Goal: Information Seeking & Learning: Learn about a topic

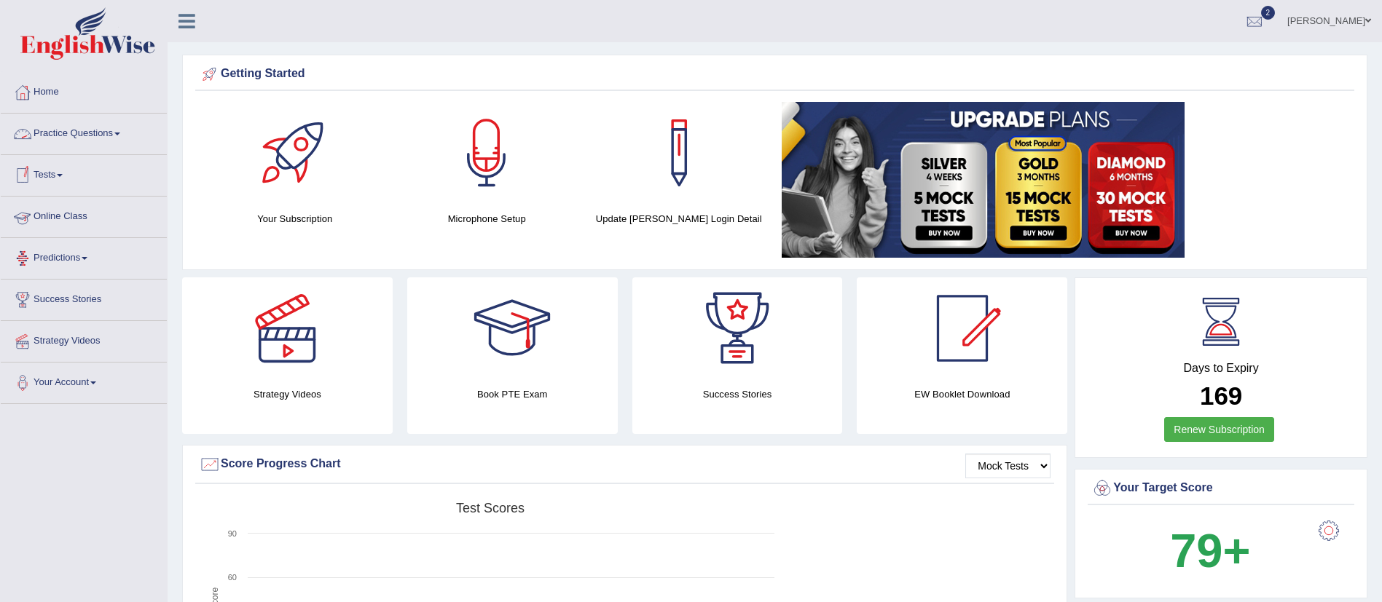
click at [63, 139] on link "Practice Questions" at bounding box center [84, 132] width 166 height 36
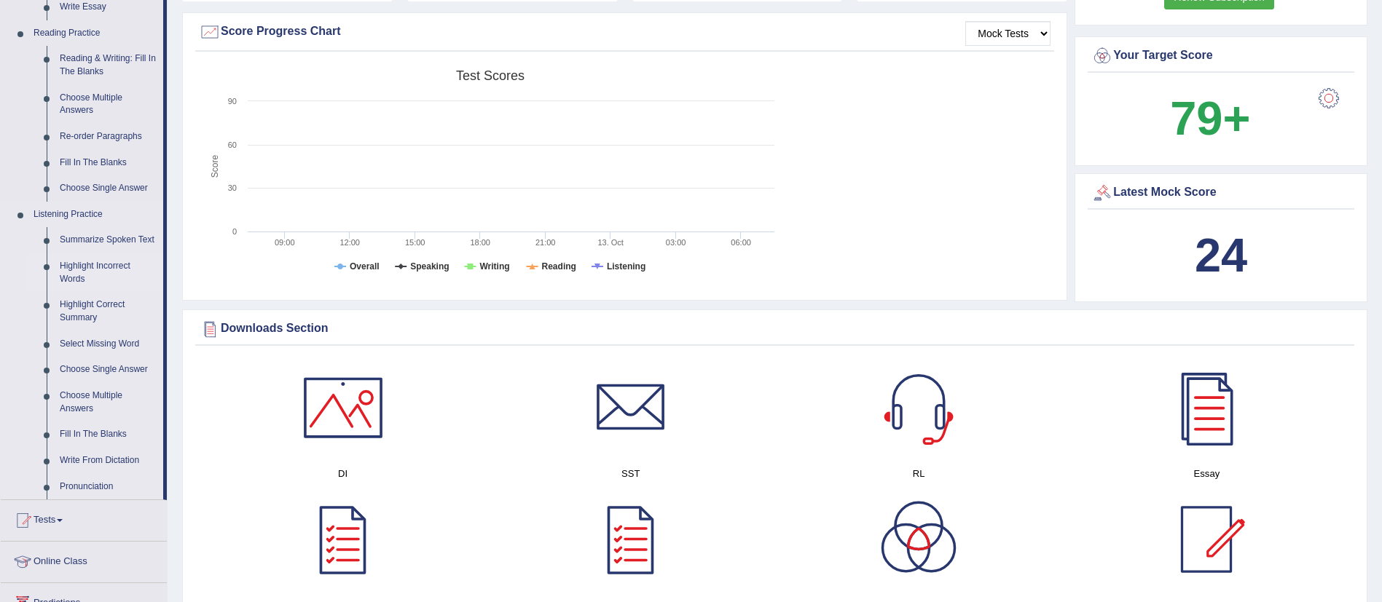
scroll to position [468, 0]
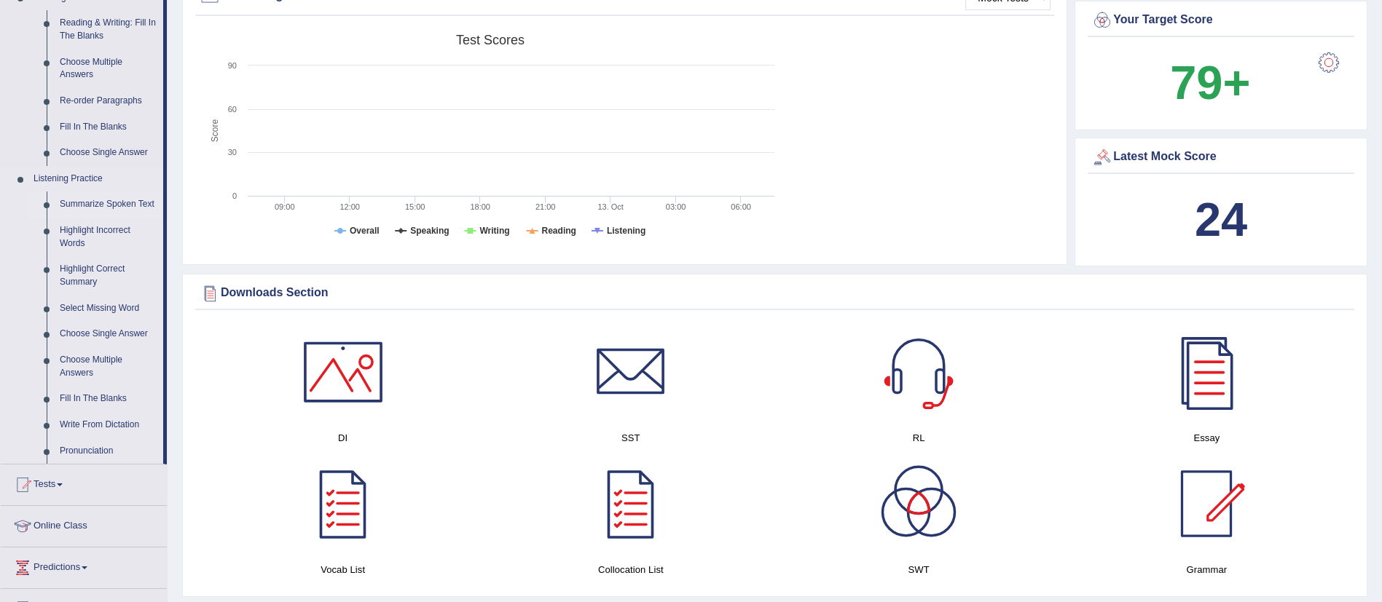
click at [112, 195] on link "Summarize Spoken Text" at bounding box center [108, 205] width 110 height 26
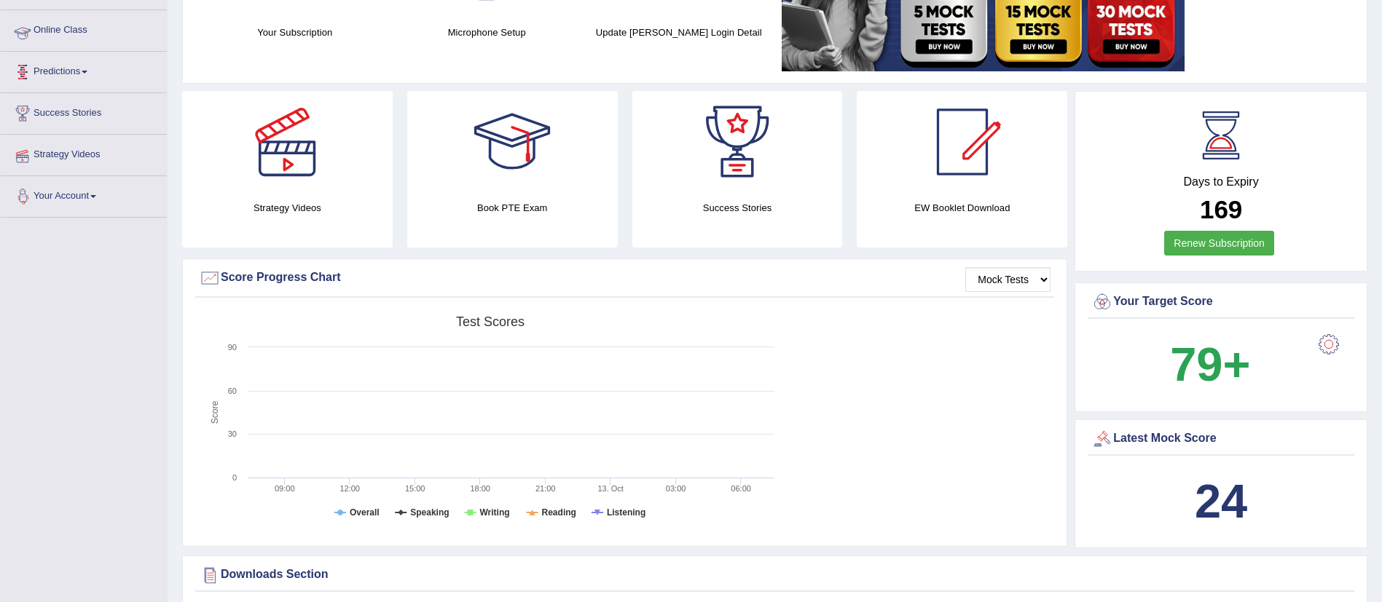
scroll to position [312, 0]
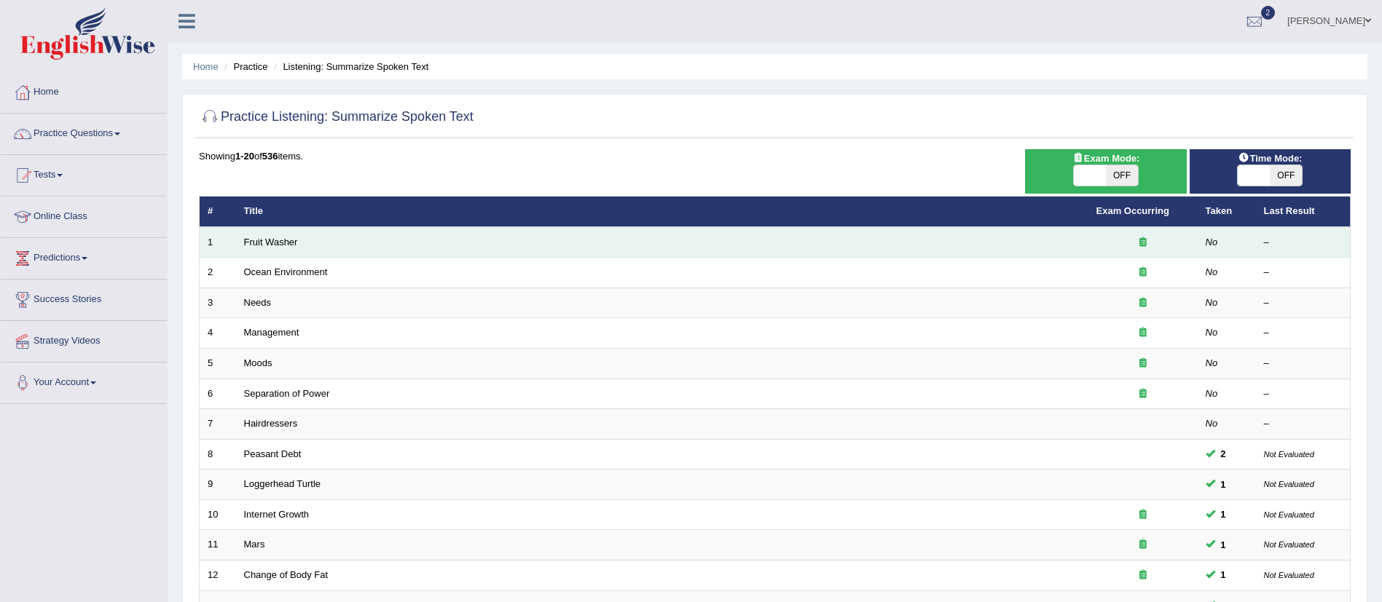
click at [262, 235] on td "Fruit Washer" at bounding box center [662, 242] width 852 height 31
click at [280, 239] on link "Fruit Washer" at bounding box center [271, 242] width 54 height 11
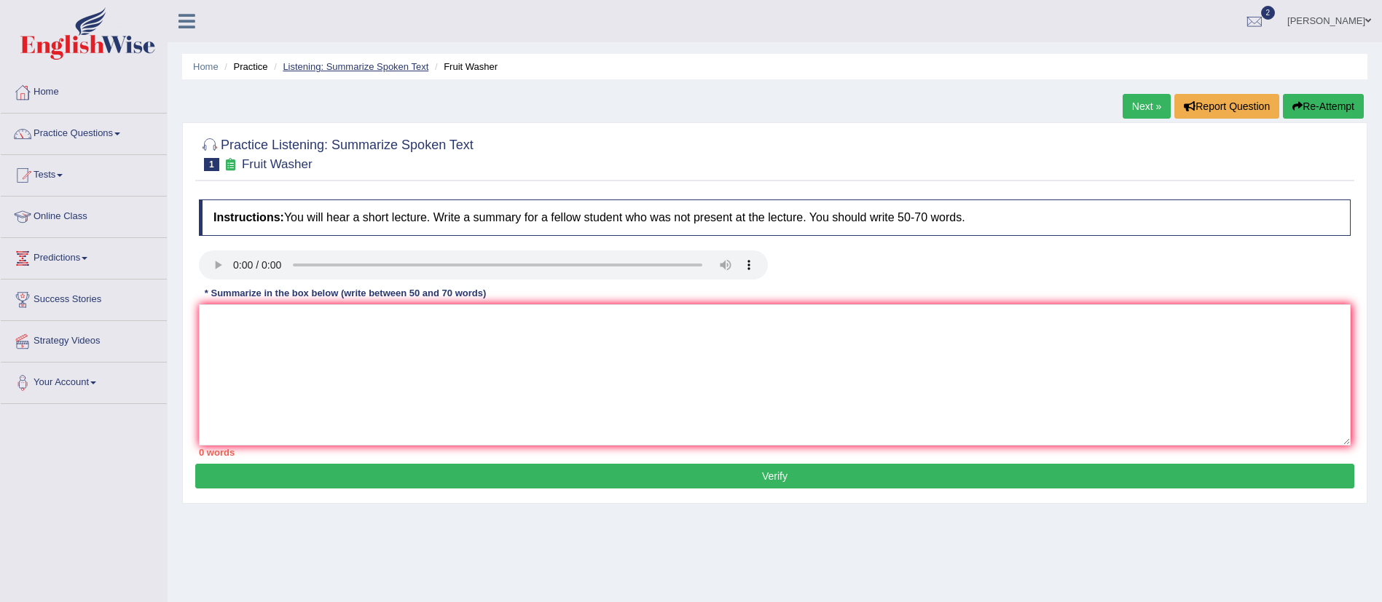
click at [328, 71] on link "Listening: Summarize Spoken Text" at bounding box center [356, 66] width 146 height 11
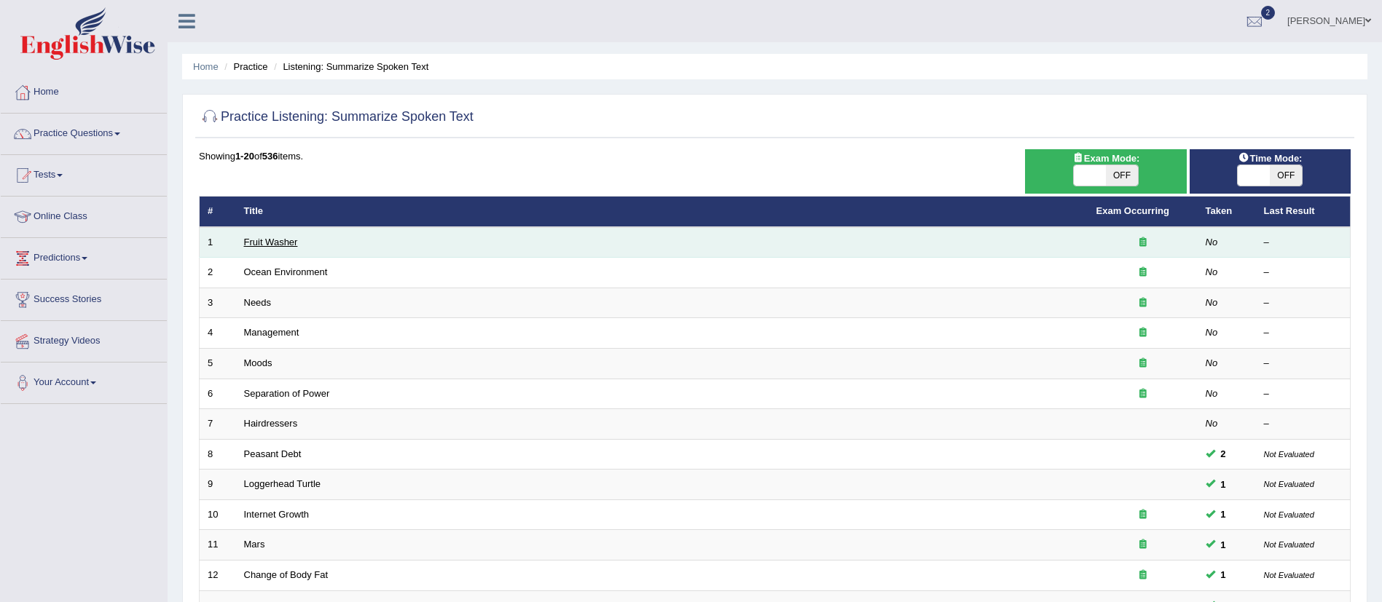
click at [274, 240] on link "Fruit Washer" at bounding box center [271, 242] width 54 height 11
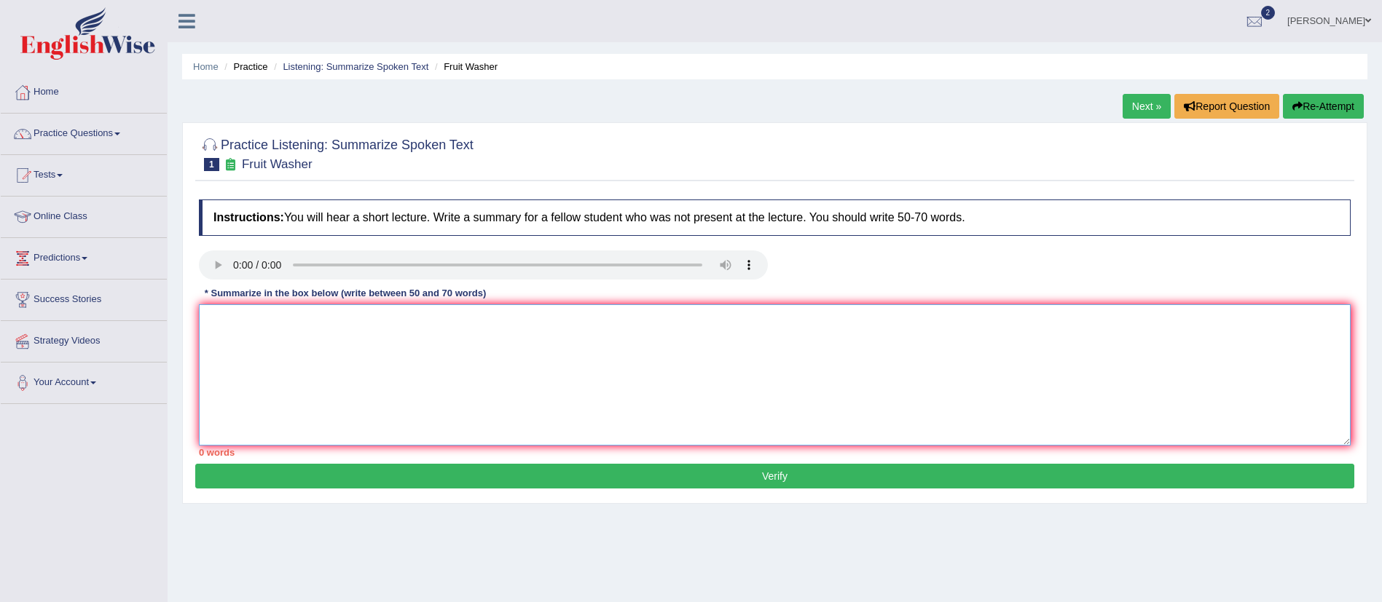
click at [593, 385] on textarea at bounding box center [775, 374] width 1152 height 141
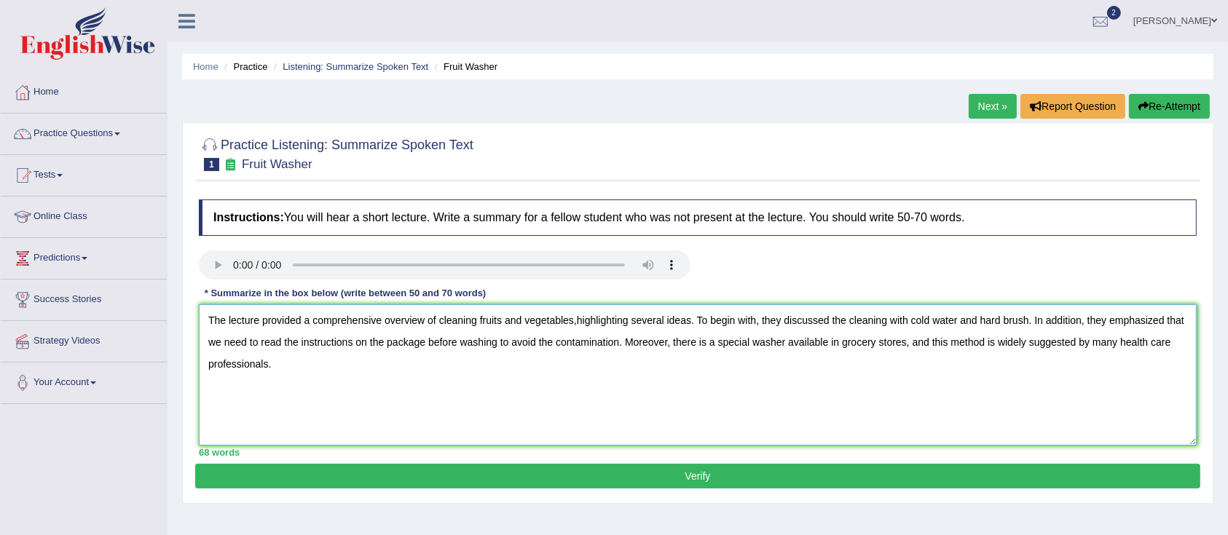
type textarea "The lecture provided a comprehensive overview of cleaning fruits and vegetables…"
click at [688, 474] on button "Verify" at bounding box center [697, 476] width 1005 height 25
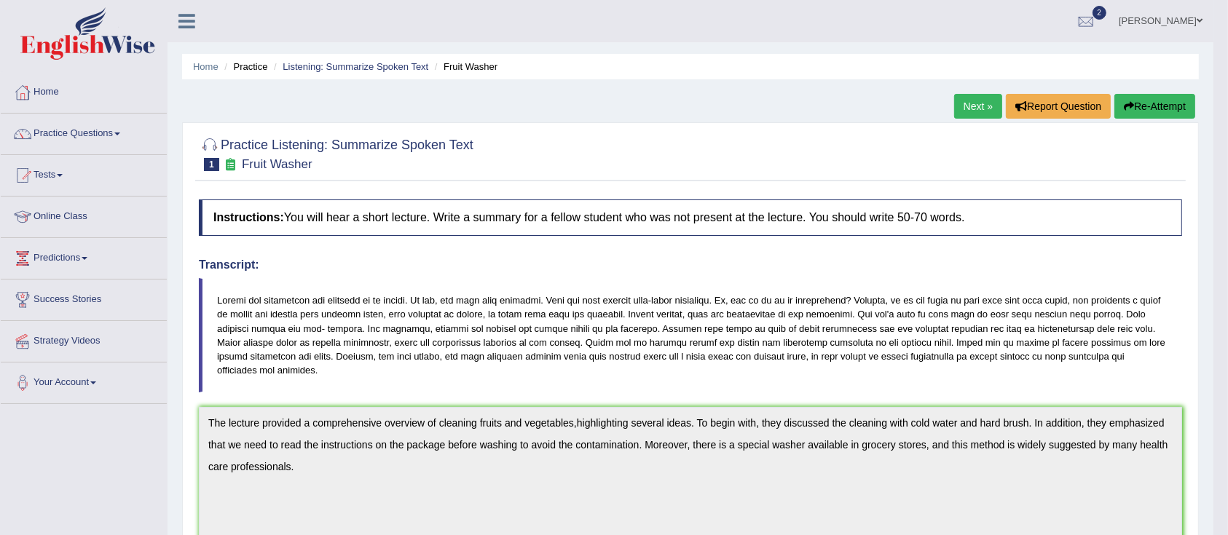
drag, startPoint x: 1242, startPoint y: 123, endPoint x: 1230, endPoint y: 173, distance: 51.6
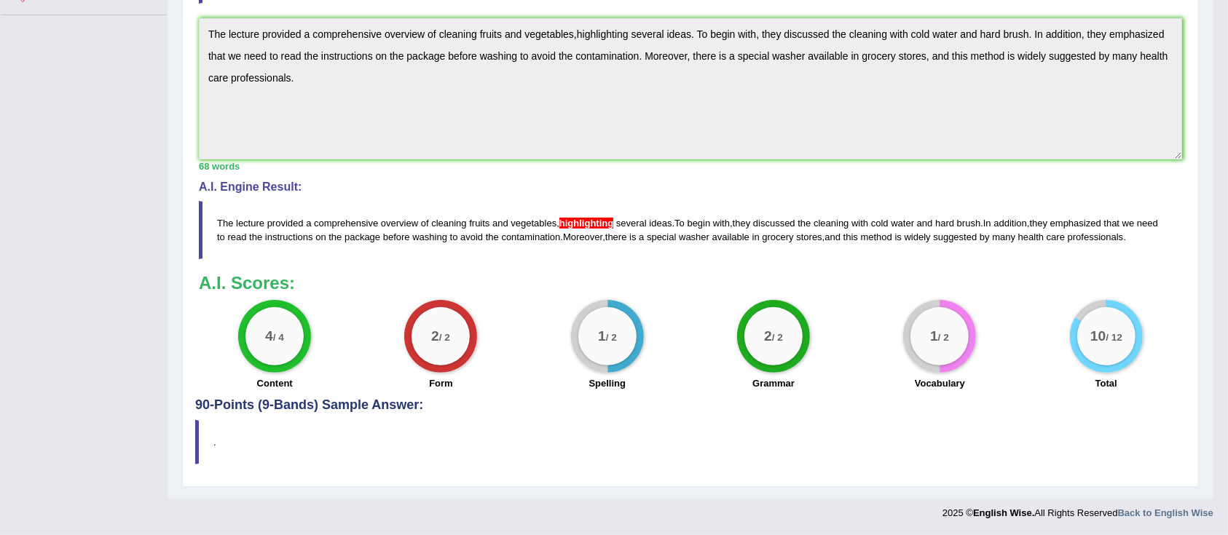
scroll to position [307, 0]
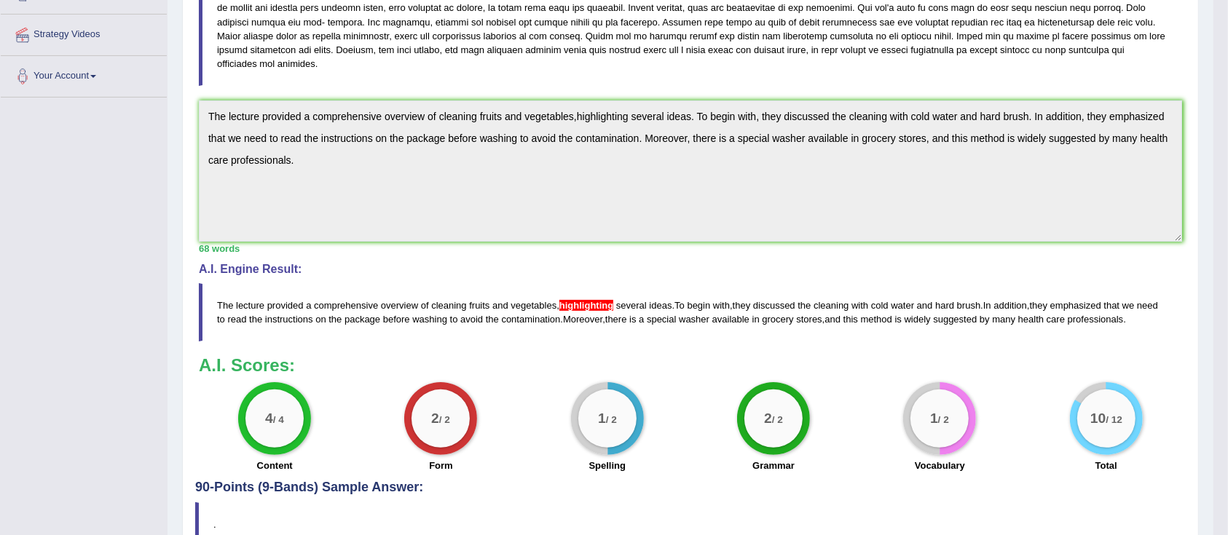
click at [183, 99] on div "Practice Listening: Summarize Spoken Text 1 Fruit Washer Instructions: You will…" at bounding box center [690, 193] width 1017 height 754
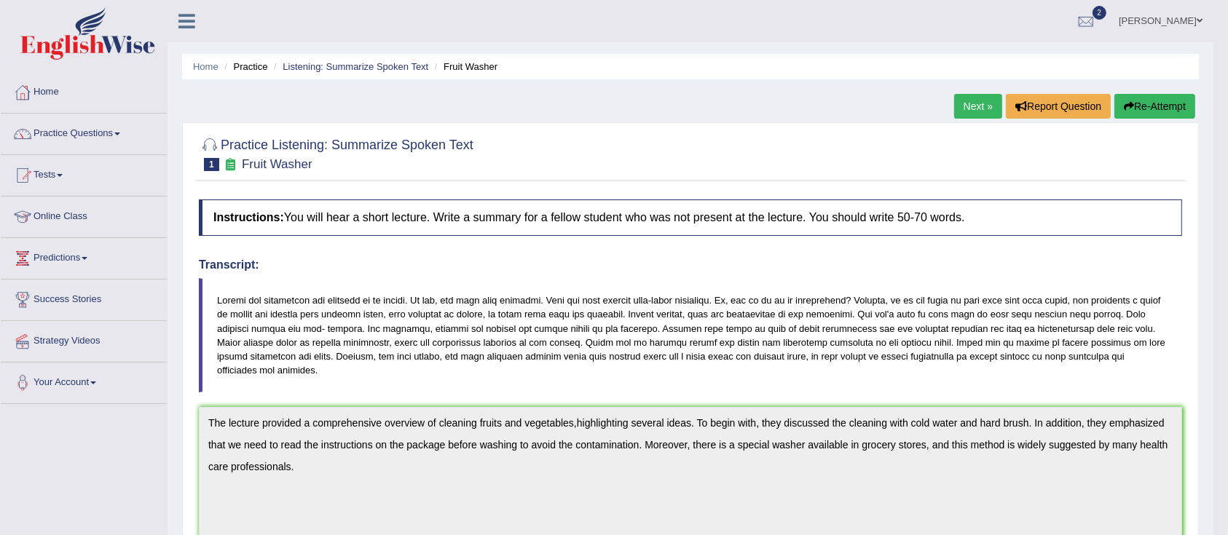
click at [1163, 105] on button "Re-Attempt" at bounding box center [1155, 106] width 81 height 25
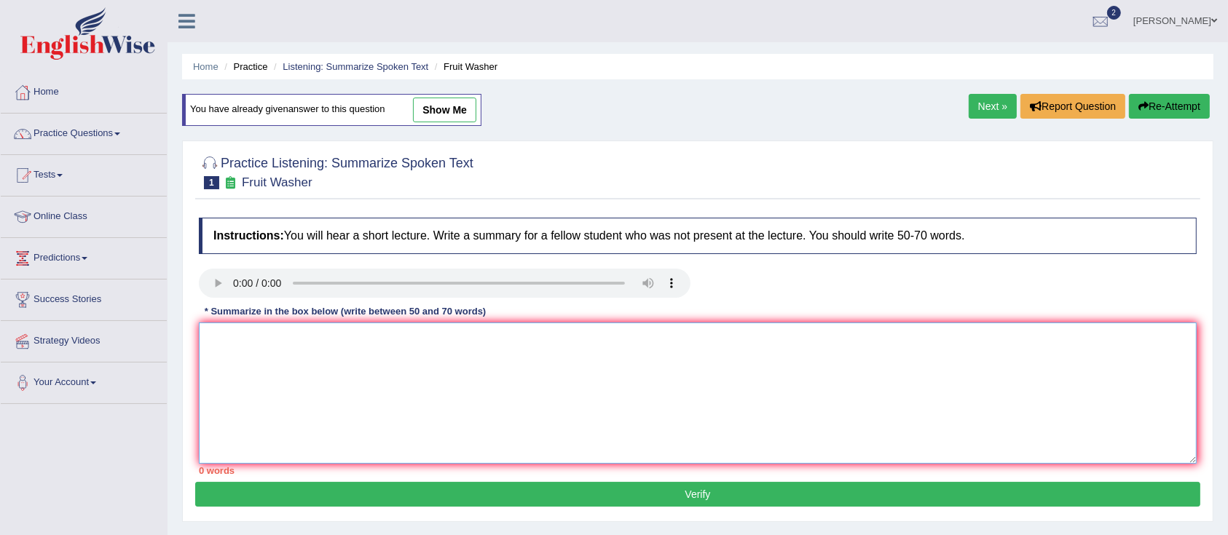
click at [416, 398] on textarea at bounding box center [698, 393] width 998 height 141
paste textarea "The lecture provided a comprehensive overview of cleaning fruits and vegetables…"
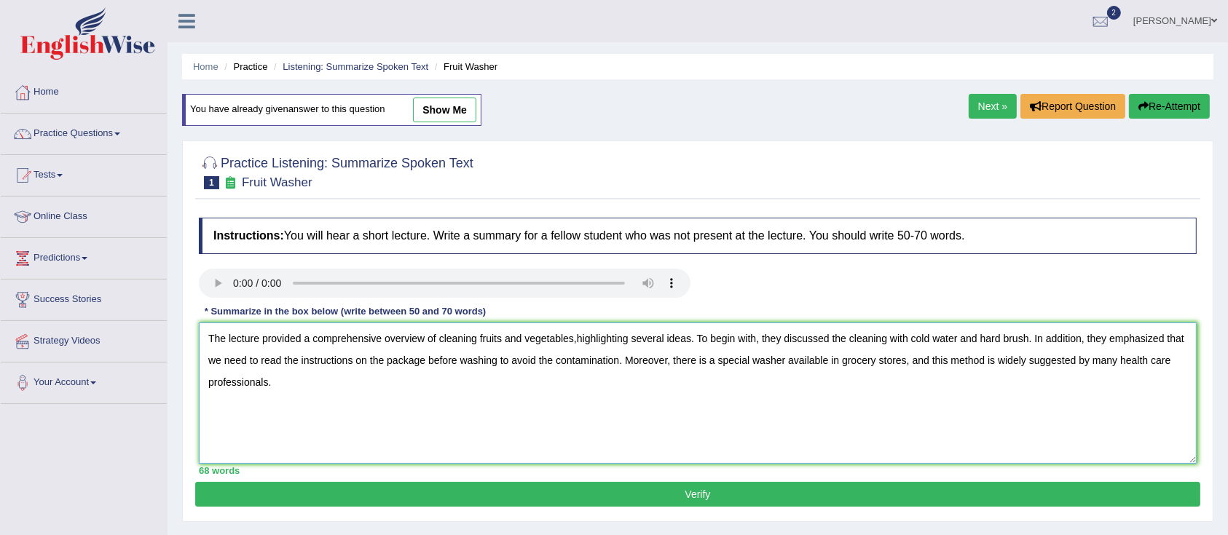
click at [574, 341] on textarea "The lecture provided a comprehensive overview of cleaning fruits and vegetables…" at bounding box center [698, 393] width 998 height 141
type textarea "The lecture provided a comprehensive overview of cleaning fruits and vegetables…"
click at [600, 486] on button "Verify" at bounding box center [697, 494] width 1005 height 25
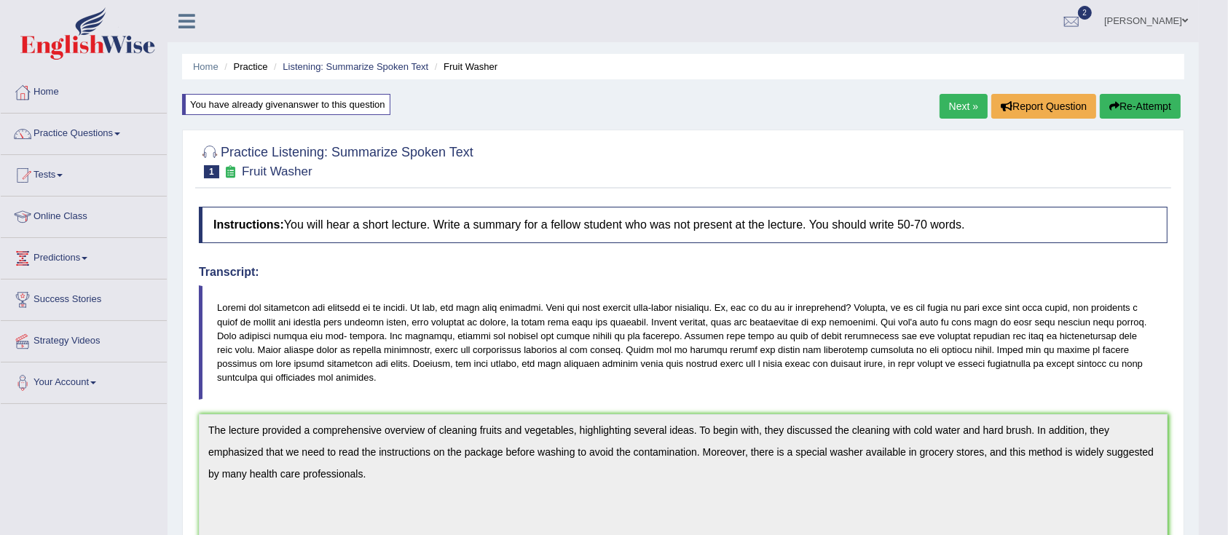
drag, startPoint x: 1242, startPoint y: 168, endPoint x: 1227, endPoint y: 247, distance: 80.7
click at [948, 103] on link "Next »" at bounding box center [964, 106] width 48 height 25
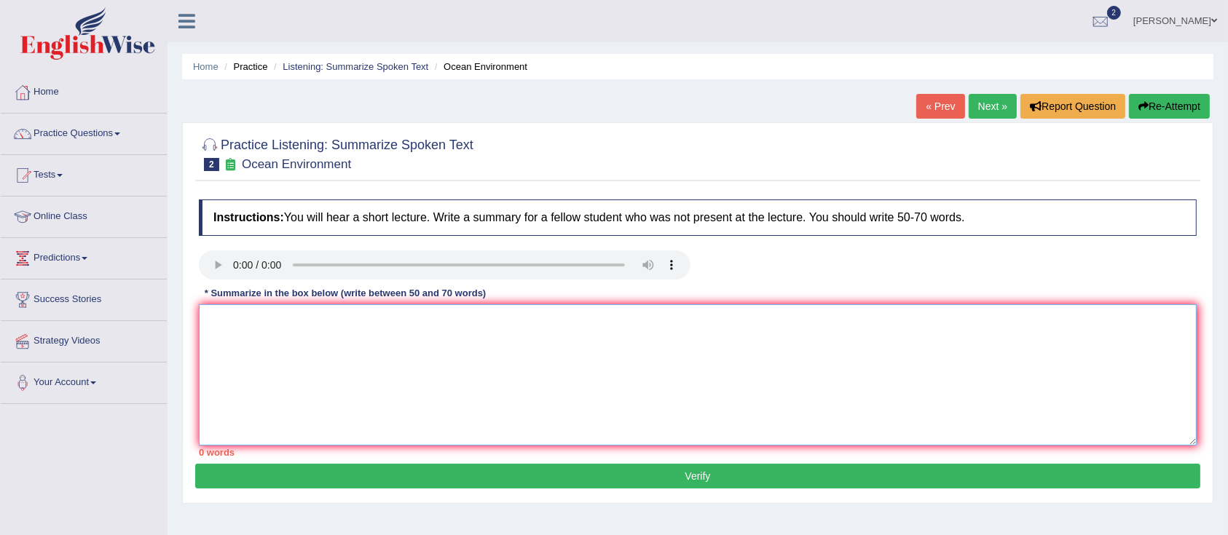
click at [371, 367] on textarea at bounding box center [698, 374] width 998 height 141
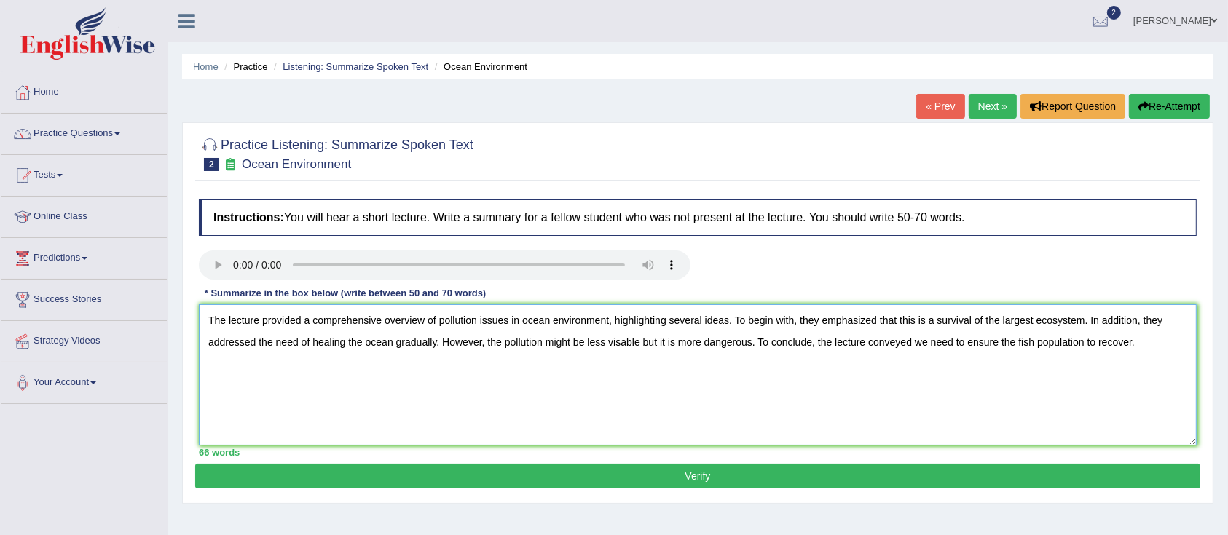
type textarea "The lecture provided a comprehensive overview of pollution issues in ocean envi…"
drag, startPoint x: 671, startPoint y: 492, endPoint x: 681, endPoint y: 478, distance: 17.8
click at [681, 478] on div "Practice Listening: Summarize Spoken Text 2 Ocean Environment Instructions: You…" at bounding box center [697, 313] width 1031 height 382
click at [681, 478] on button "Verify" at bounding box center [697, 476] width 1005 height 25
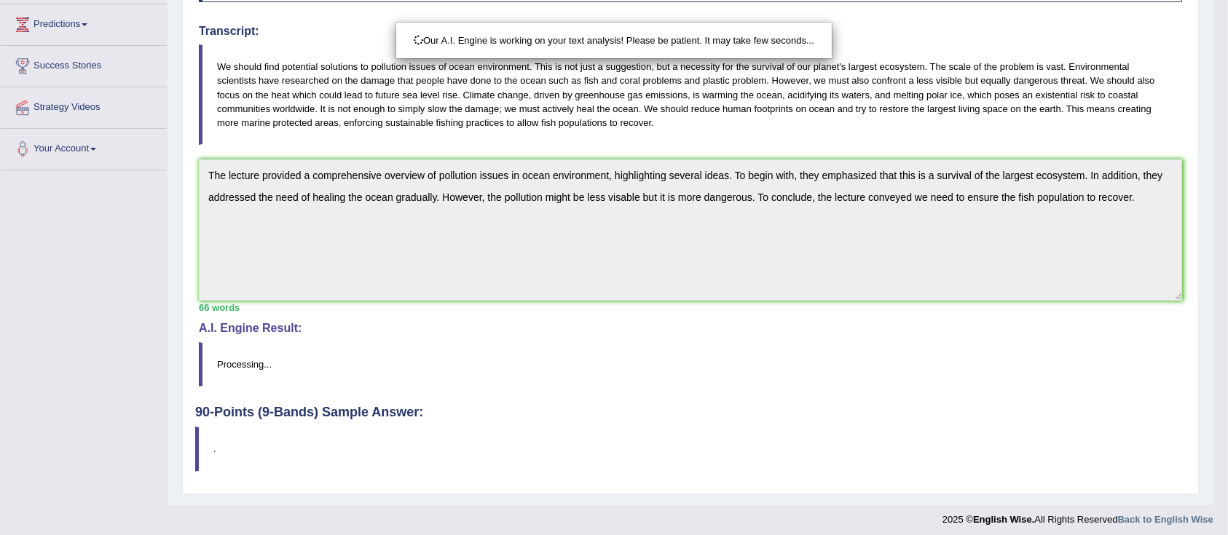
scroll to position [240, 0]
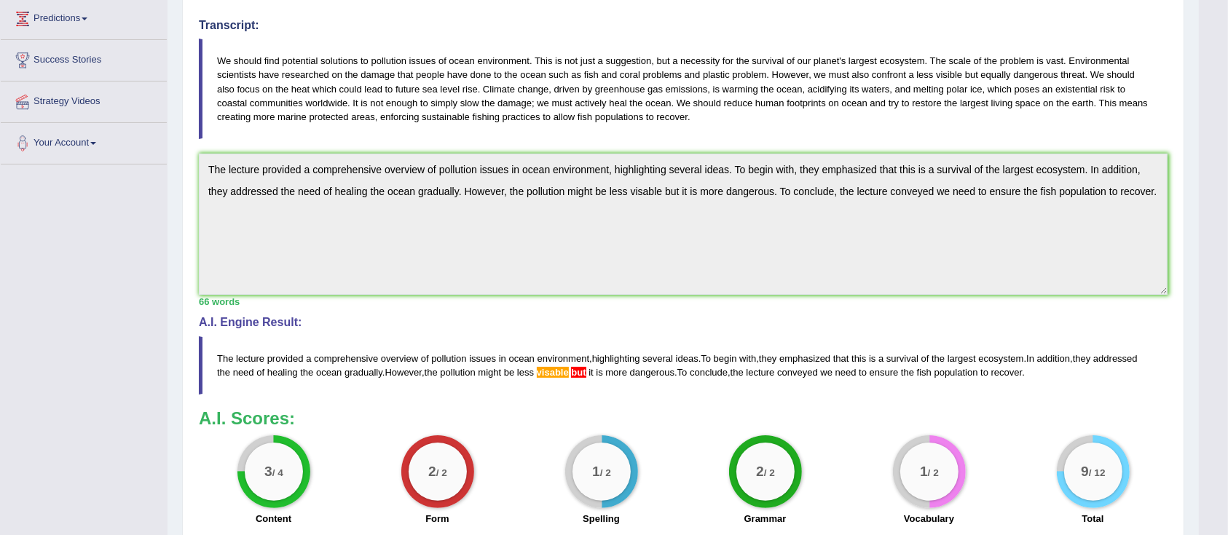
drag, startPoint x: 1242, startPoint y: 85, endPoint x: 1212, endPoint y: 366, distance: 282.0
click at [1212, 296] on html "Toggle navigation Home Practice Questions Speaking Practice Read Aloud Repeat S…" at bounding box center [614, 27] width 1228 height 535
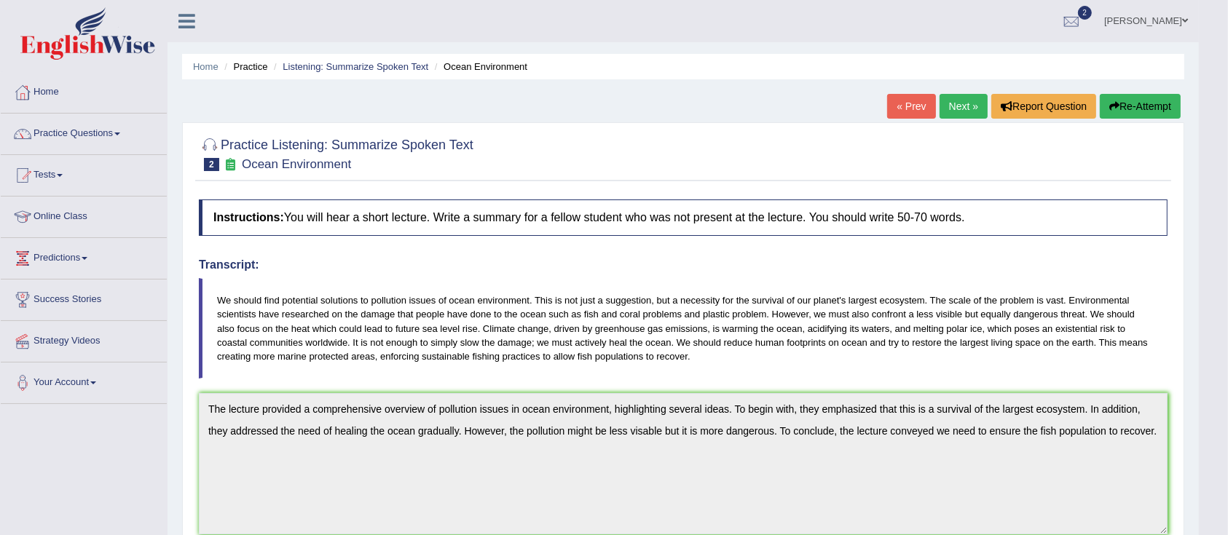
click at [1141, 104] on button "Re-Attempt" at bounding box center [1140, 106] width 81 height 25
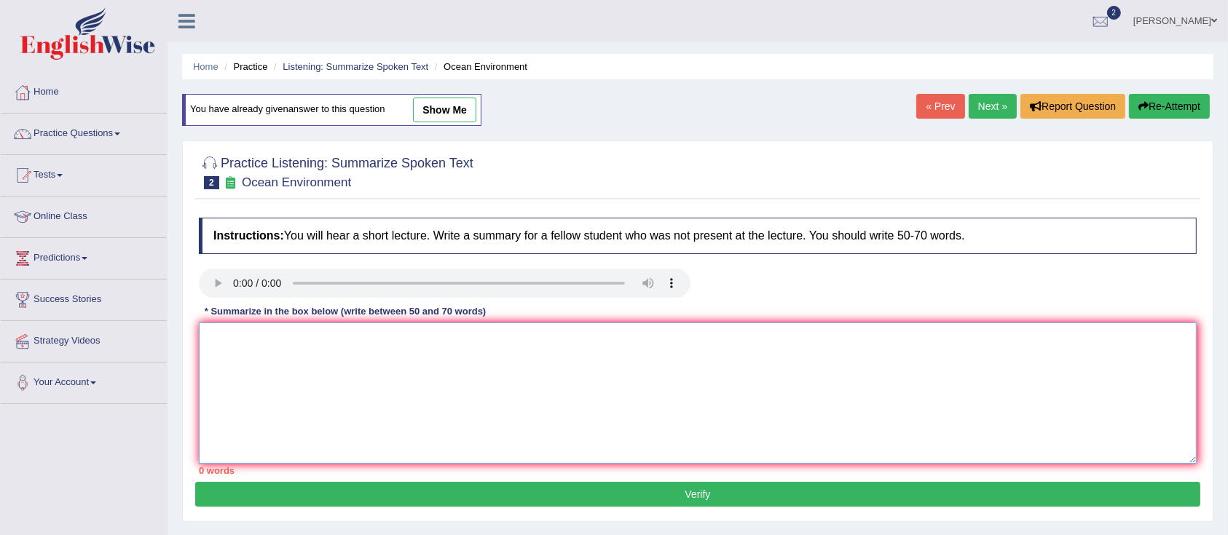
click at [427, 374] on textarea at bounding box center [698, 393] width 998 height 141
paste textarea "The lecture provided a comprehensive overview of pollution issues in ocean envi…"
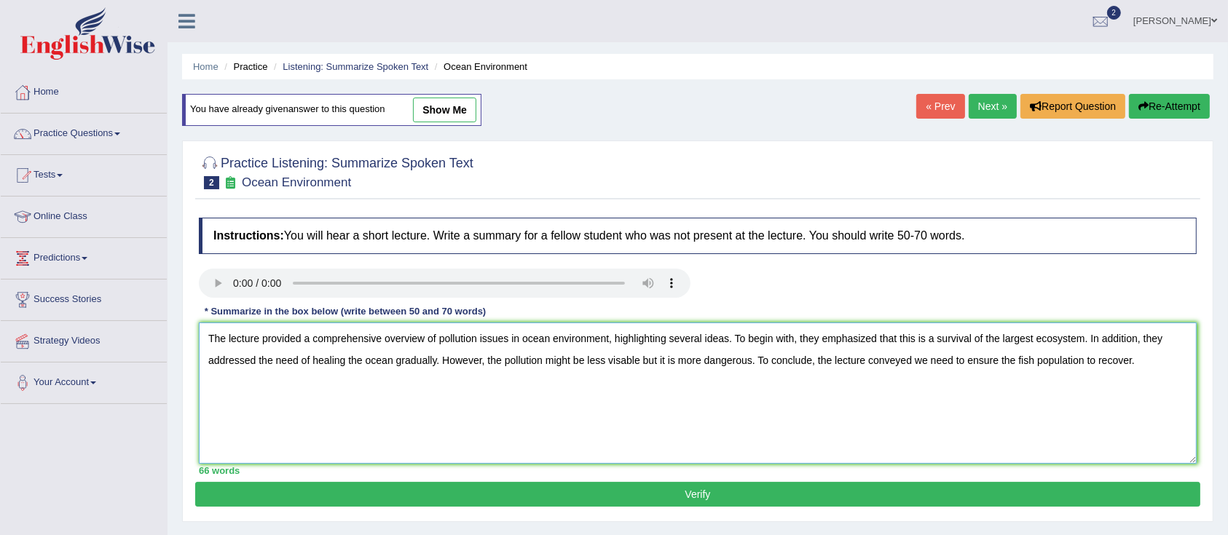
click at [637, 360] on textarea "The lecture provided a comprehensive overview of pollution issues in ocean envi…" at bounding box center [698, 393] width 998 height 141
click at [632, 366] on textarea "The lecture provided a comprehensive overview of pollution issues in ocean envi…" at bounding box center [698, 393] width 998 height 141
type textarea "The lecture provided a comprehensive overview of pollution issues in ocean envi…"
click at [661, 496] on button "Verify" at bounding box center [697, 494] width 1005 height 25
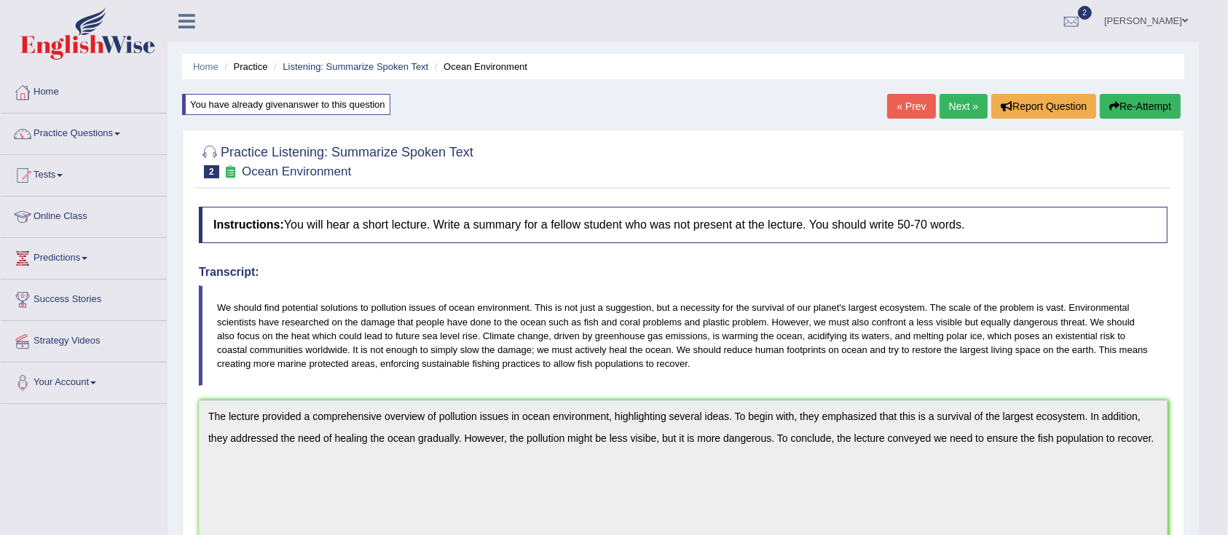
scroll to position [247, 0]
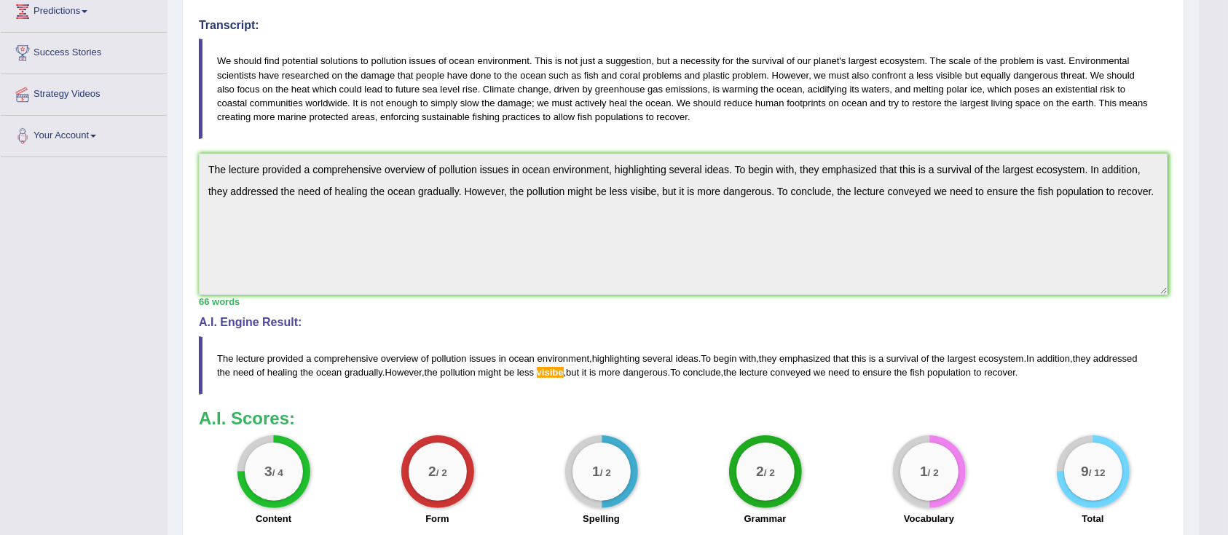
drag, startPoint x: 1242, startPoint y: 160, endPoint x: 1224, endPoint y: 406, distance: 246.2
click at [1224, 288] on html "Toggle navigation Home Practice Questions Speaking Practice Read Aloud Repeat S…" at bounding box center [614, 20] width 1228 height 535
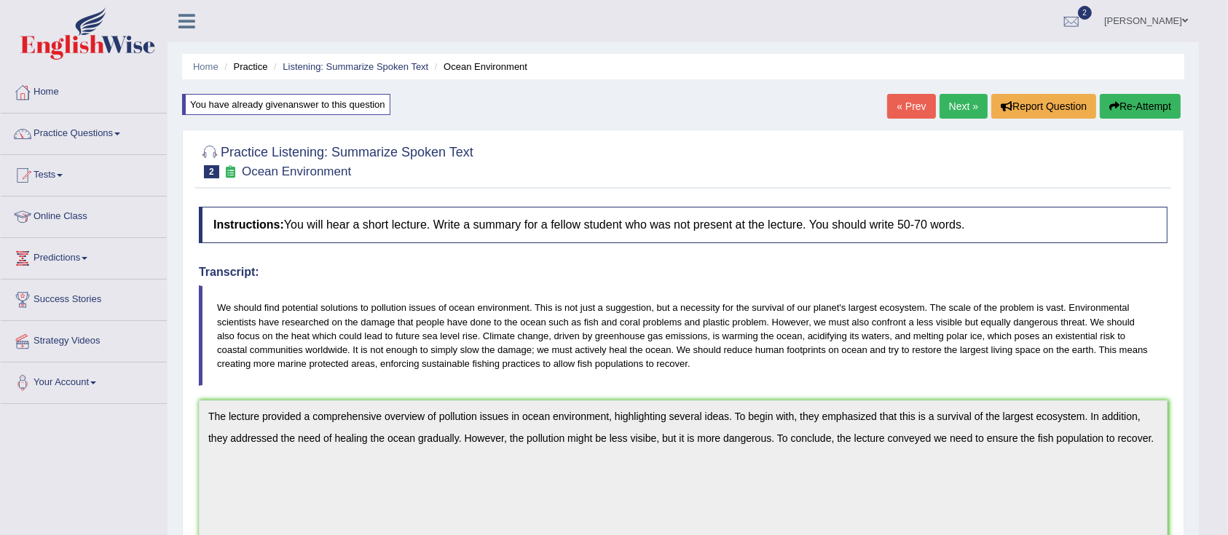
click at [1140, 113] on button "Re-Attempt" at bounding box center [1140, 106] width 81 height 25
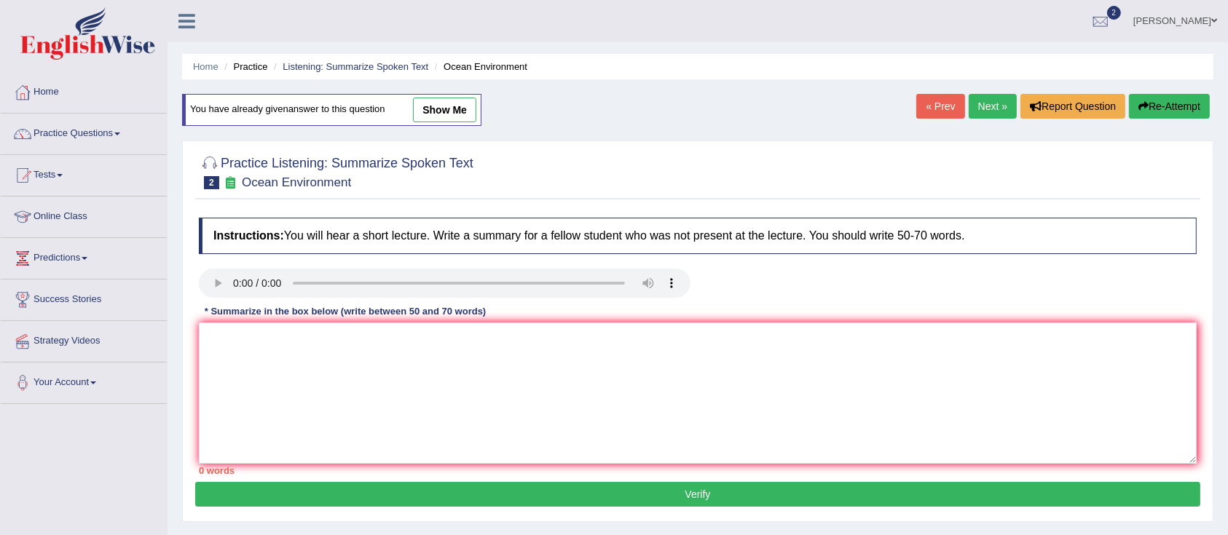
scroll to position [60, 0]
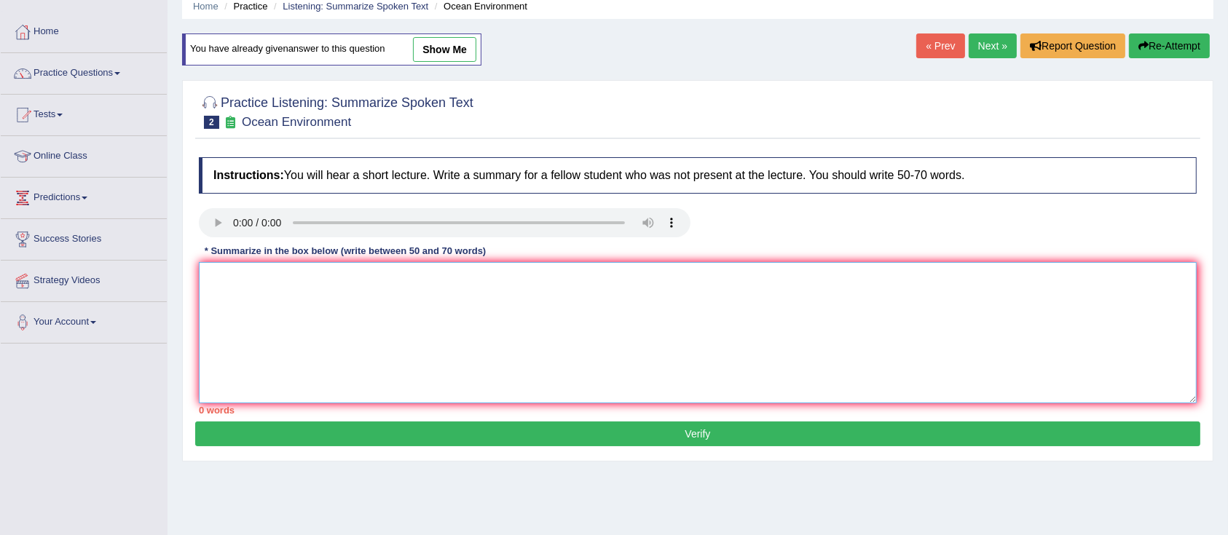
click at [560, 318] on textarea at bounding box center [698, 332] width 998 height 141
paste textarea "The lecture provided a comprehensive overview of pollution issues in ocean envi…"
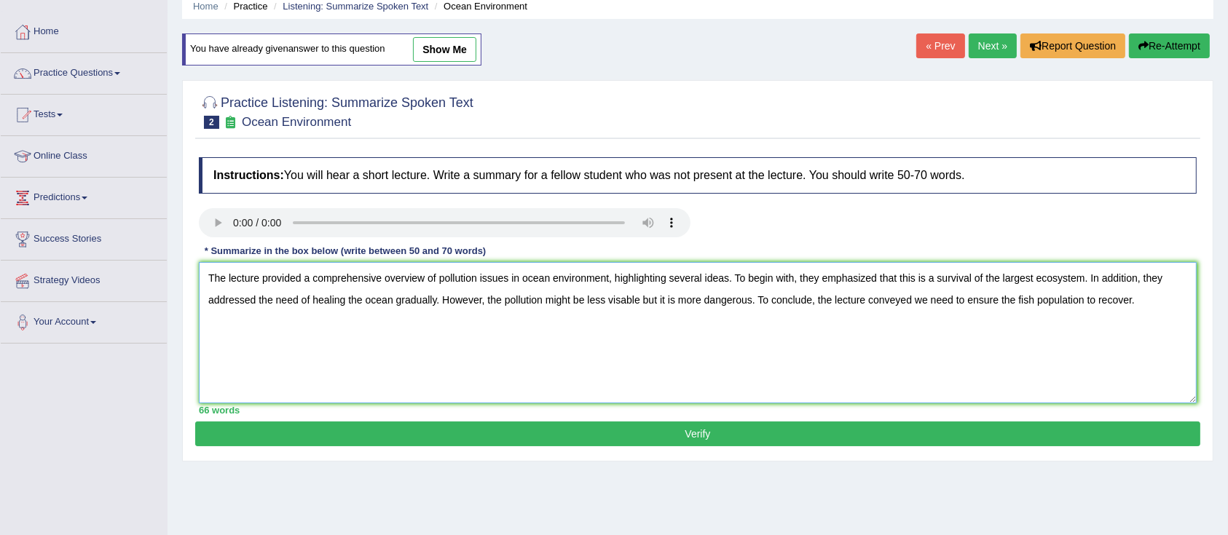
click at [635, 296] on textarea "The lecture provided a comprehensive overview of pollution issues in ocean envi…" at bounding box center [698, 332] width 998 height 141
type textarea "The lecture provided a comprehensive overview of pollution issues in ocean envi…"
click at [691, 436] on button "Verify" at bounding box center [697, 434] width 1005 height 25
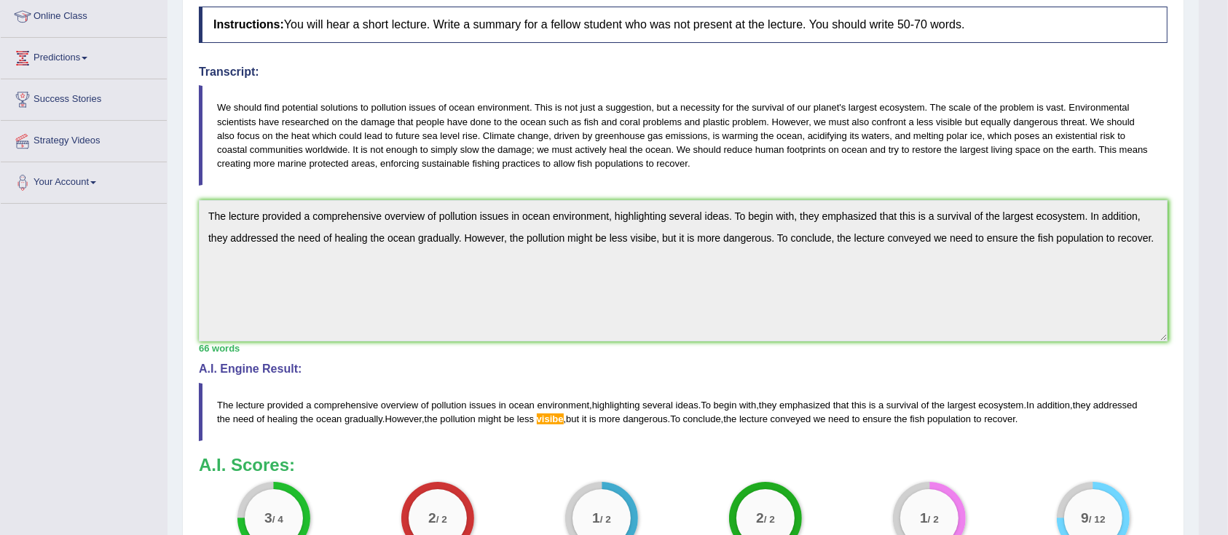
scroll to position [194, 0]
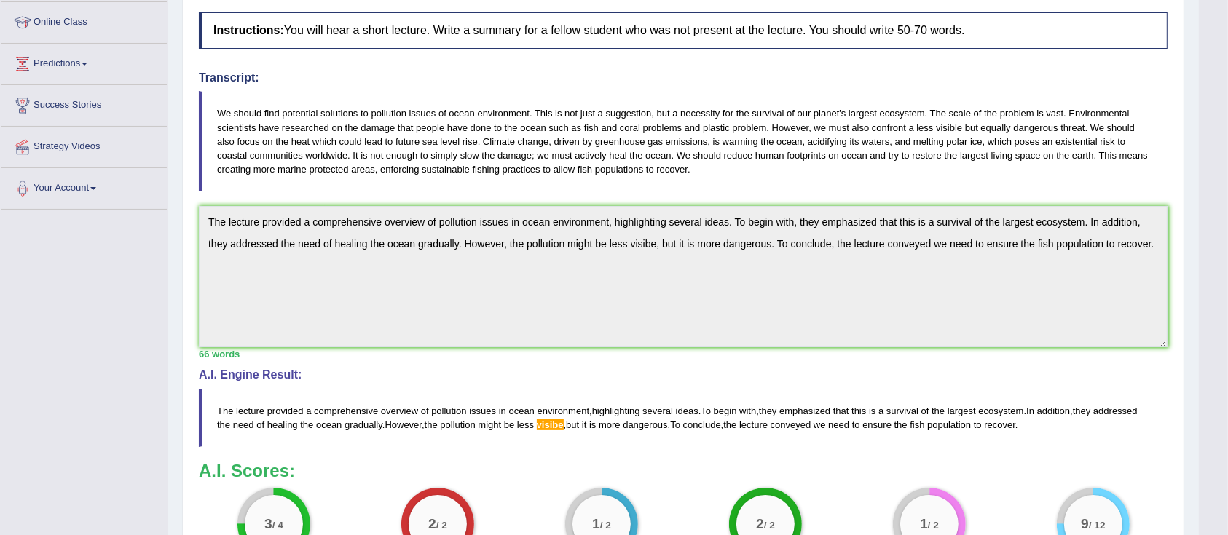
drag, startPoint x: 1241, startPoint y: 188, endPoint x: 1227, endPoint y: 382, distance: 194.3
click at [1227, 341] on html "Toggle navigation Home Practice Questions Speaking Practice Read Aloud Repeat S…" at bounding box center [614, 73] width 1228 height 535
drag, startPoint x: 1227, startPoint y: 382, endPoint x: 1231, endPoint y: 416, distance: 34.4
click at [1227, 341] on html "Toggle navigation Home Practice Questions Speaking Practice Read Aloud Repeat S…" at bounding box center [614, 73] width 1228 height 535
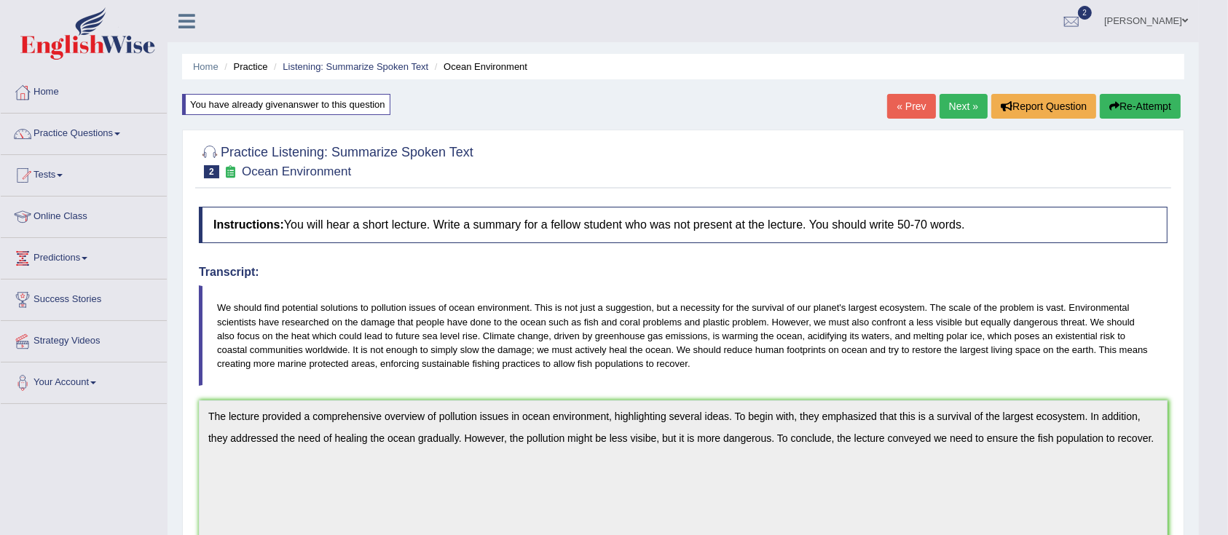
click at [1141, 96] on button "Re-Attempt" at bounding box center [1140, 106] width 81 height 25
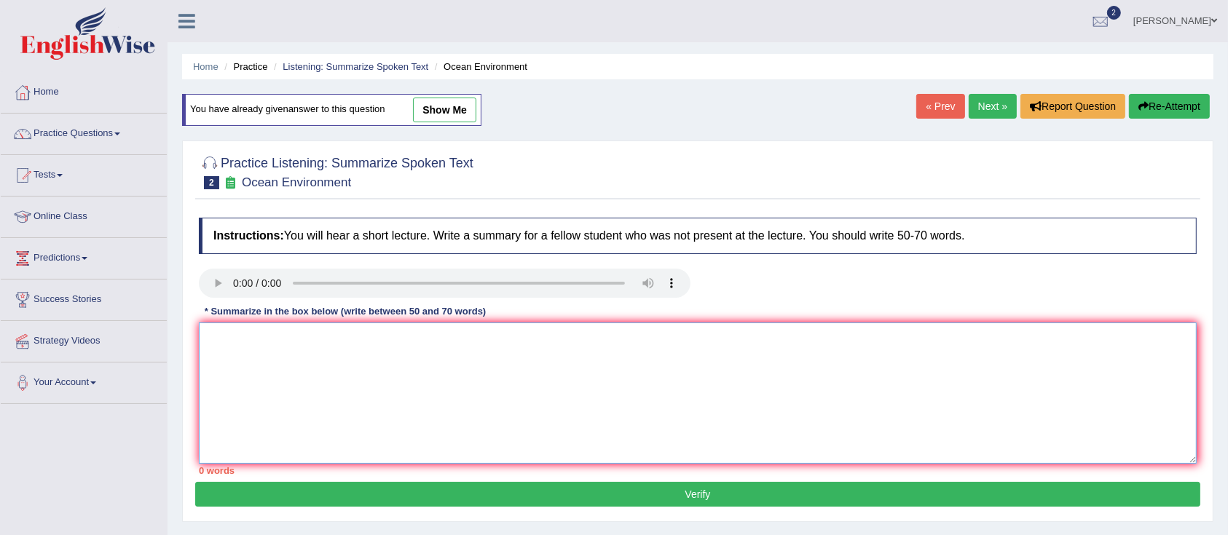
click at [462, 404] on textarea at bounding box center [698, 393] width 998 height 141
paste textarea "The lecture provided a comprehensive overview of pollution issues in ocean envi…"
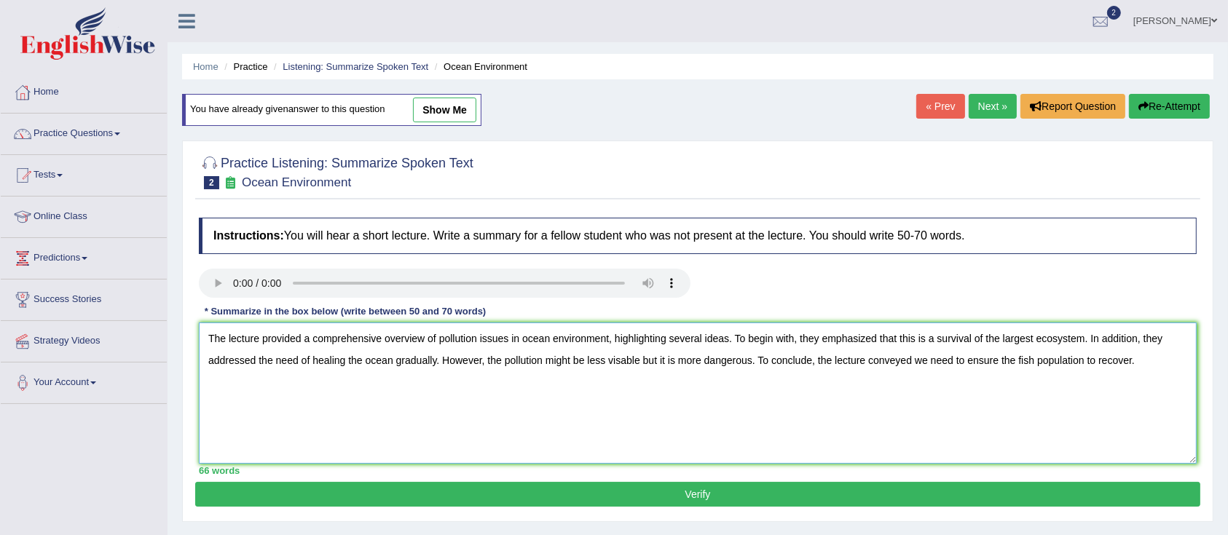
click at [637, 355] on textarea "The lecture provided a comprehensive overview of pollution issues in ocean envi…" at bounding box center [698, 393] width 998 height 141
type textarea "The lecture provided a comprehensive overview of pollution issues in ocean envi…"
click at [660, 497] on button "Verify" at bounding box center [697, 494] width 1005 height 25
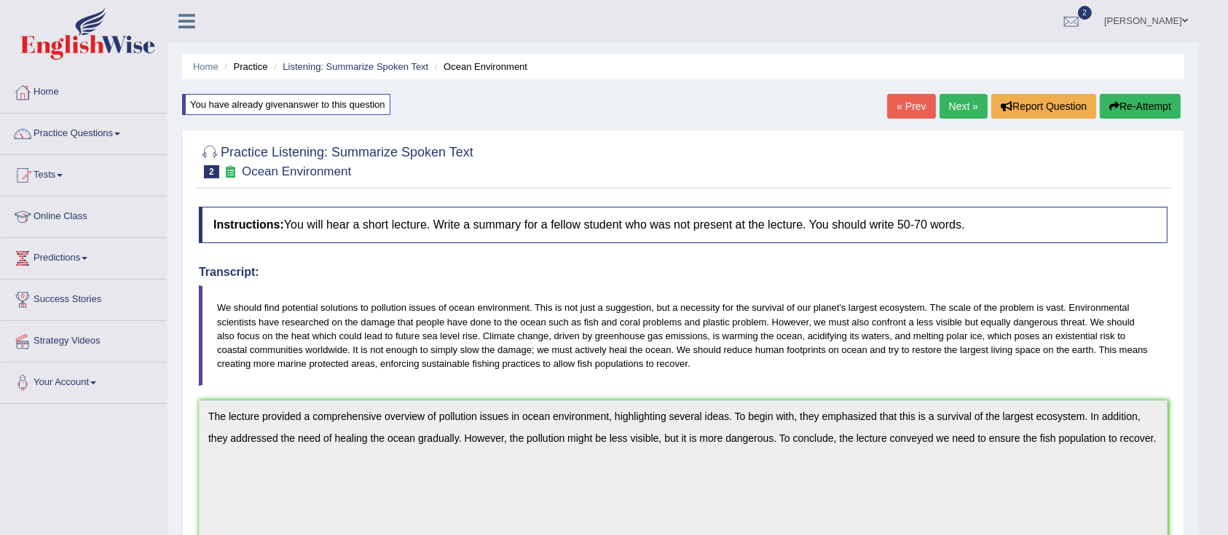
drag, startPoint x: 1242, startPoint y: 119, endPoint x: 1242, endPoint y: 6, distance: 112.9
click at [1227, 6] on html "Toggle navigation Home Practice Questions Speaking Practice Read Aloud Repeat S…" at bounding box center [614, 267] width 1228 height 535
click at [959, 108] on link "Next »" at bounding box center [964, 106] width 48 height 25
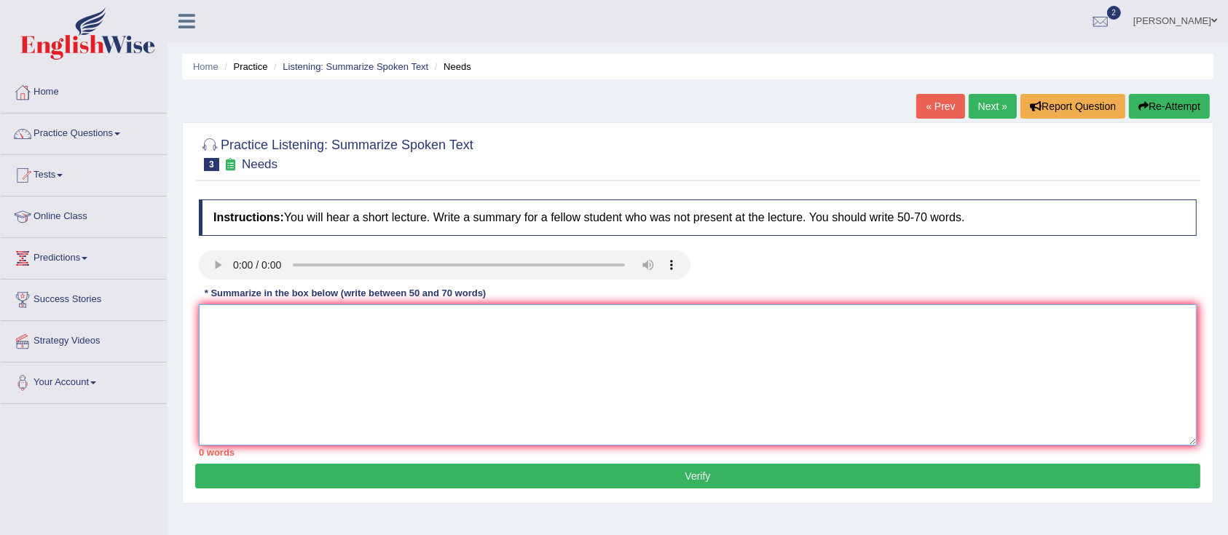
click at [601, 378] on textarea at bounding box center [698, 374] width 998 height 141
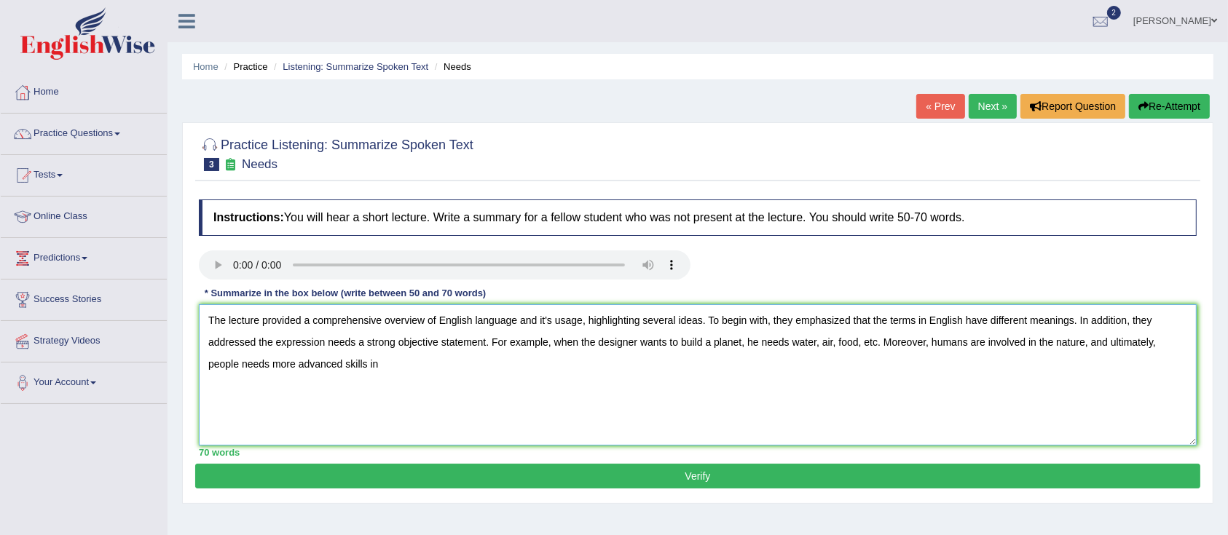
click at [937, 339] on textarea "The lecture provided a comprehensive overview of English language and it's usag…" at bounding box center [698, 374] width 998 height 141
click at [393, 370] on textarea "The lecture provided a comprehensive overview of English language and it's usag…" at bounding box center [698, 374] width 998 height 141
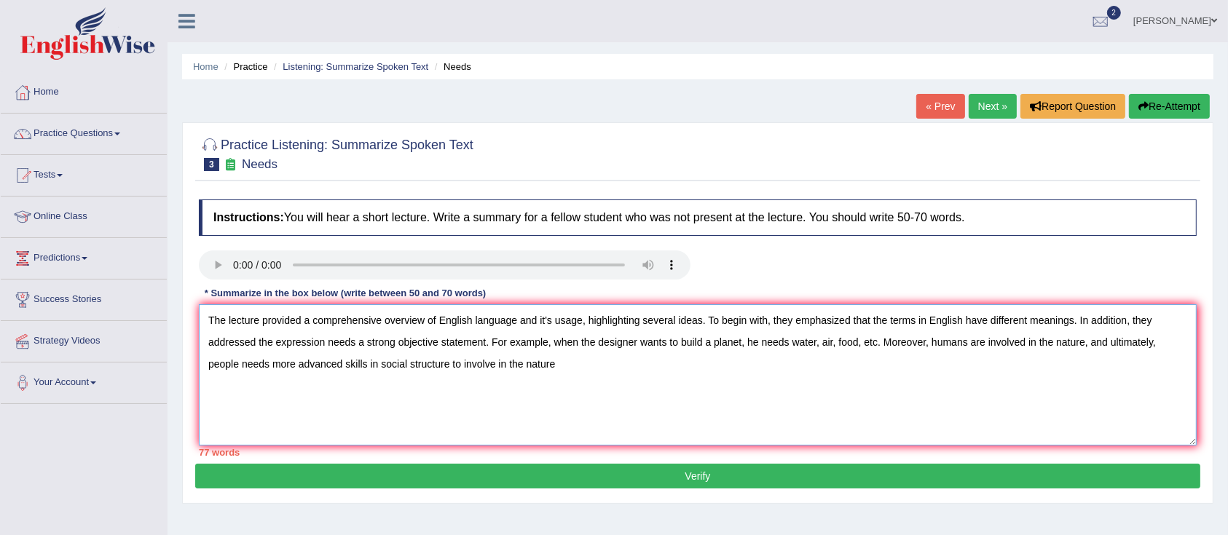
click at [1162, 339] on textarea "The lecture provided a comprehensive overview of English language and it's usag…" at bounding box center [698, 374] width 998 height 141
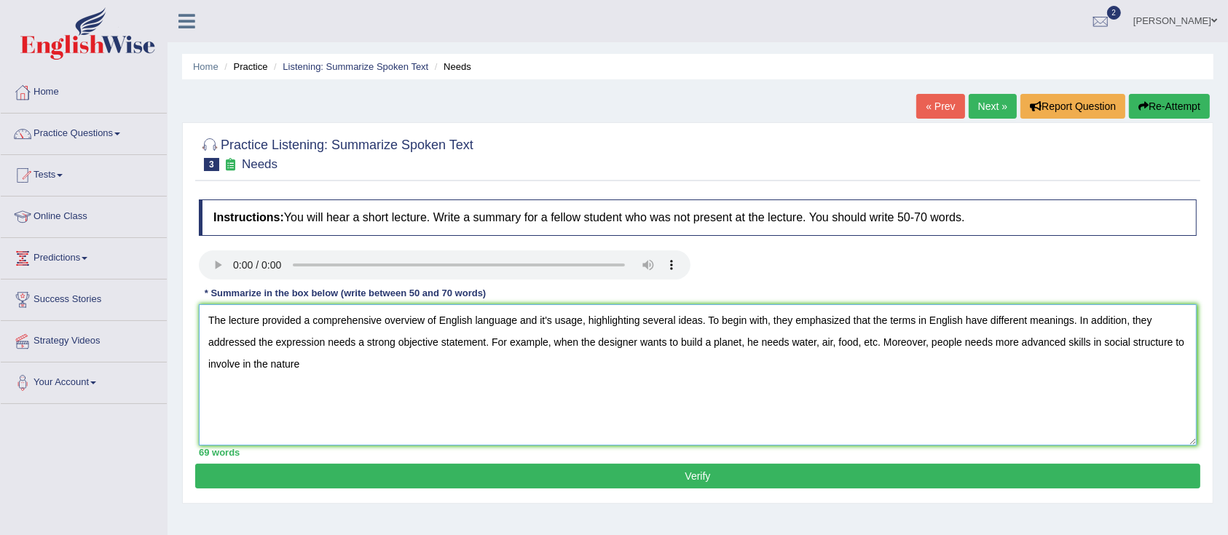
click at [372, 382] on textarea "The lecture provided a comprehensive overview of English language and it's usag…" at bounding box center [698, 374] width 998 height 141
click at [258, 343] on textarea "The lecture provided a comprehensive overview of English language and it's usag…" at bounding box center [698, 374] width 998 height 141
click at [1013, 348] on textarea "The lecture provided a comprehensive overview of English language and it's usag…" at bounding box center [698, 374] width 998 height 141
type textarea "The lecture provided a comprehensive overview of English language and it's usag…"
click at [460, 474] on button "Verify" at bounding box center [697, 476] width 1005 height 25
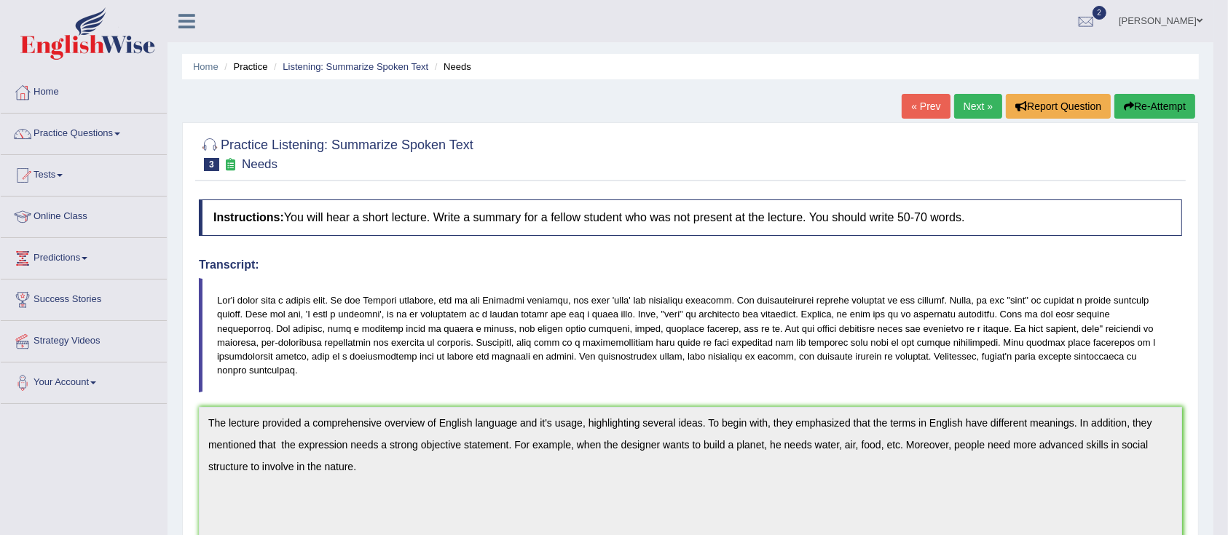
drag, startPoint x: 1242, startPoint y: 113, endPoint x: 1242, endPoint y: 154, distance: 41.5
click at [1227, 154] on html "Toggle navigation Home Practice Questions Speaking Practice Read Aloud Repeat S…" at bounding box center [614, 267] width 1228 height 535
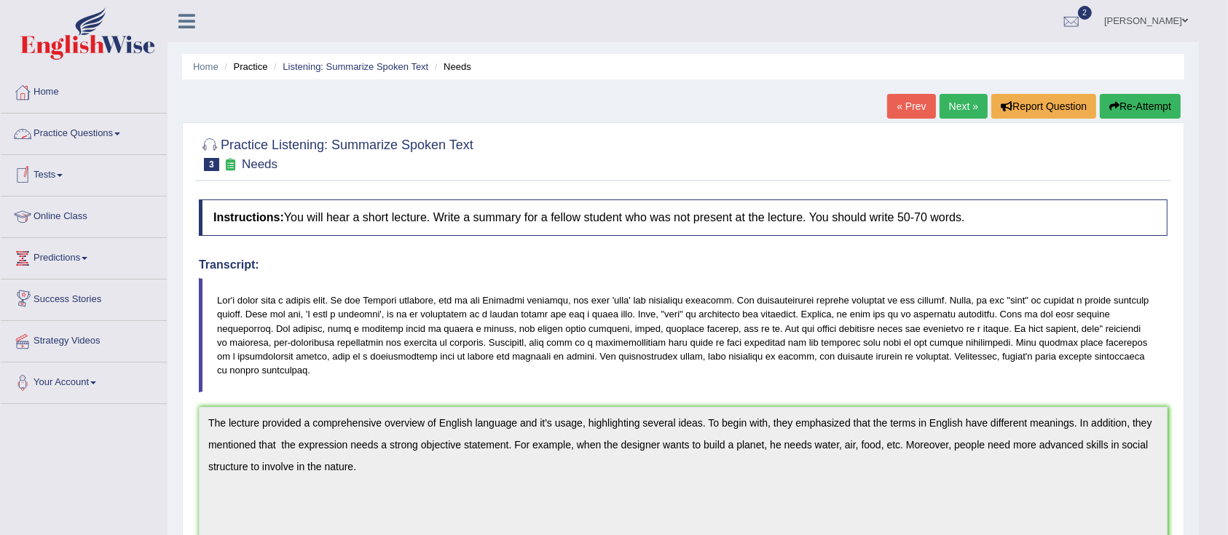
click at [113, 127] on link "Practice Questions" at bounding box center [84, 132] width 166 height 36
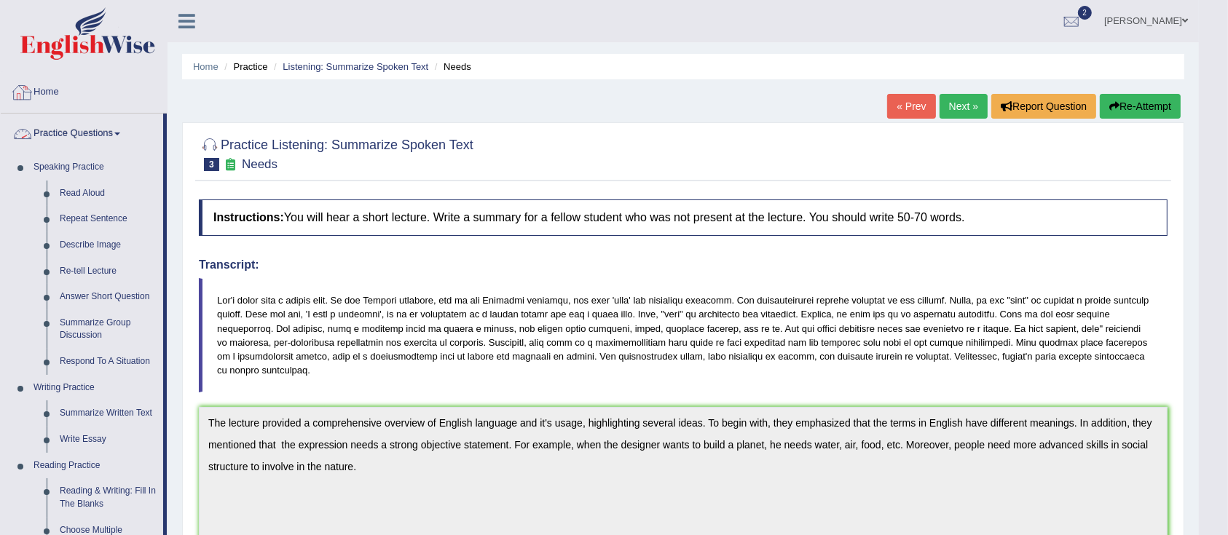
click at [29, 84] on div at bounding box center [23, 93] width 22 height 22
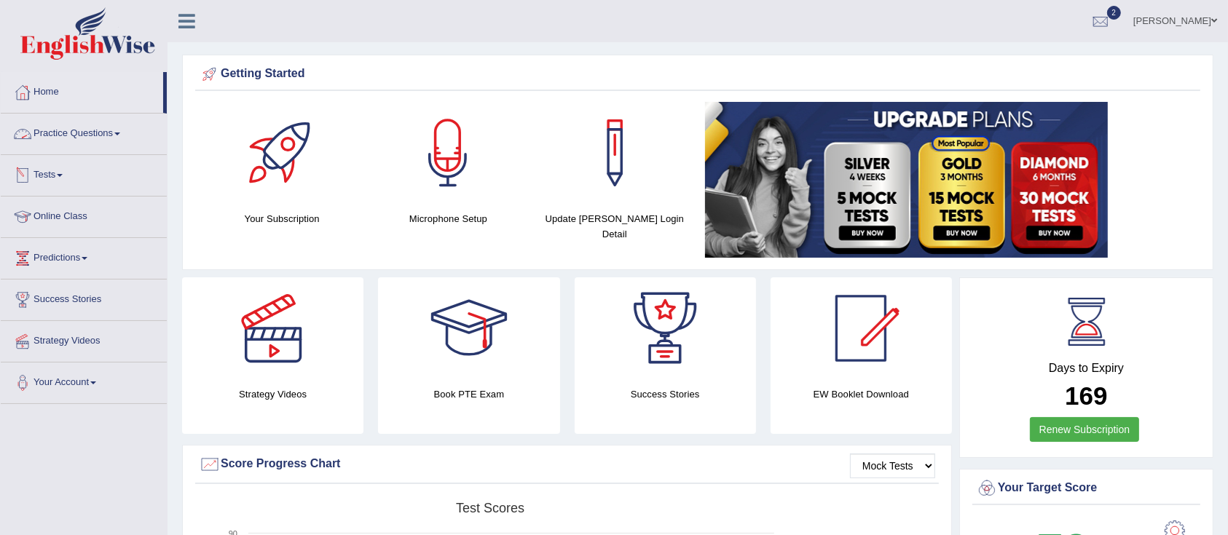
click at [93, 129] on link "Practice Questions" at bounding box center [84, 132] width 166 height 36
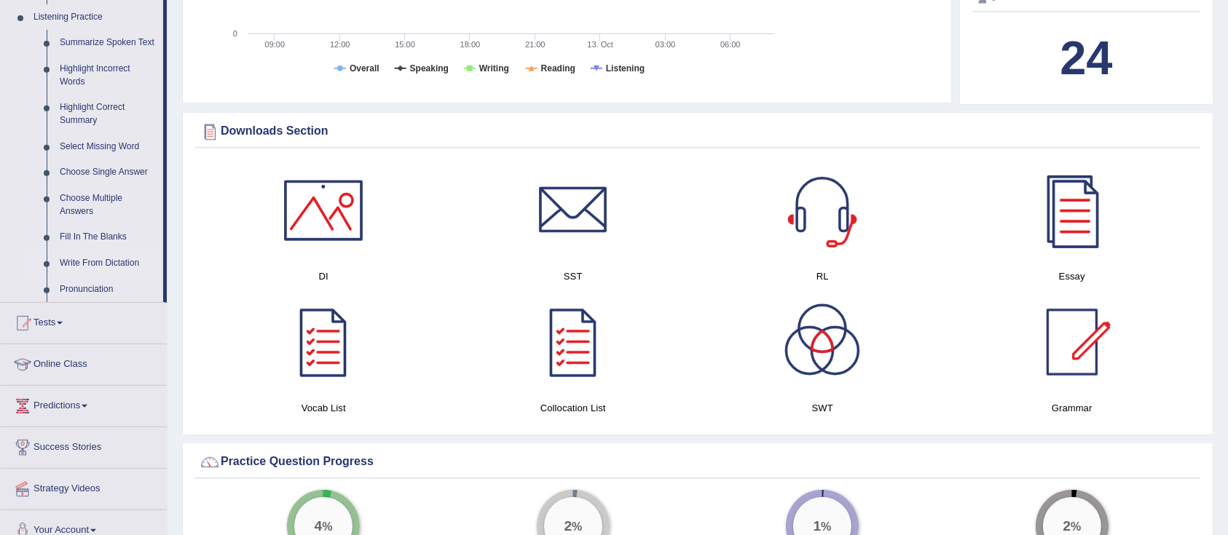
scroll to position [631, 0]
click at [63, 361] on link "Online Class" at bounding box center [84, 362] width 166 height 36
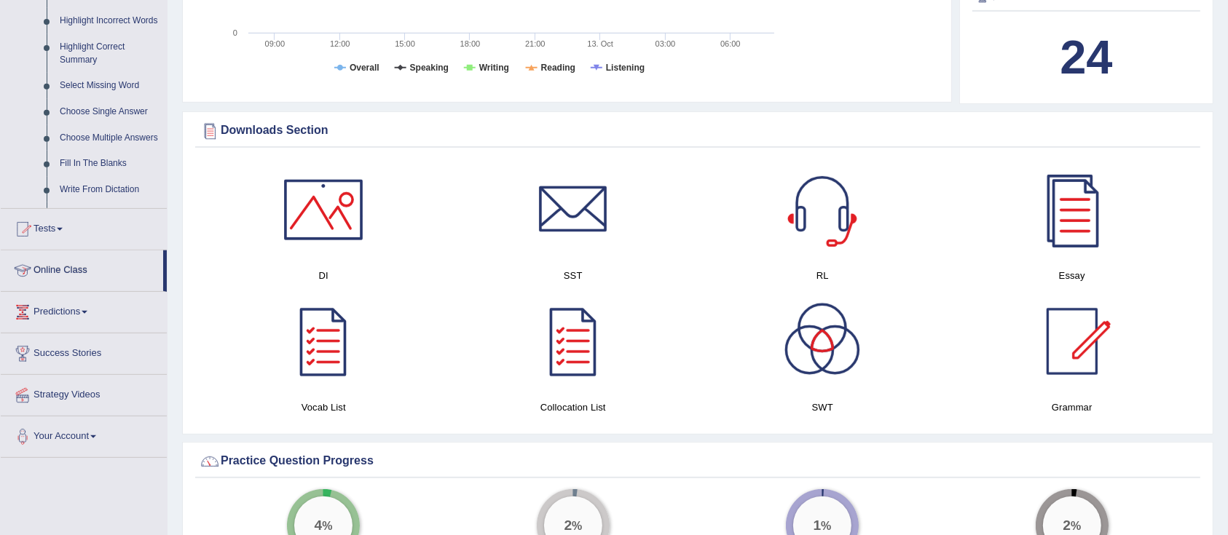
scroll to position [618, 0]
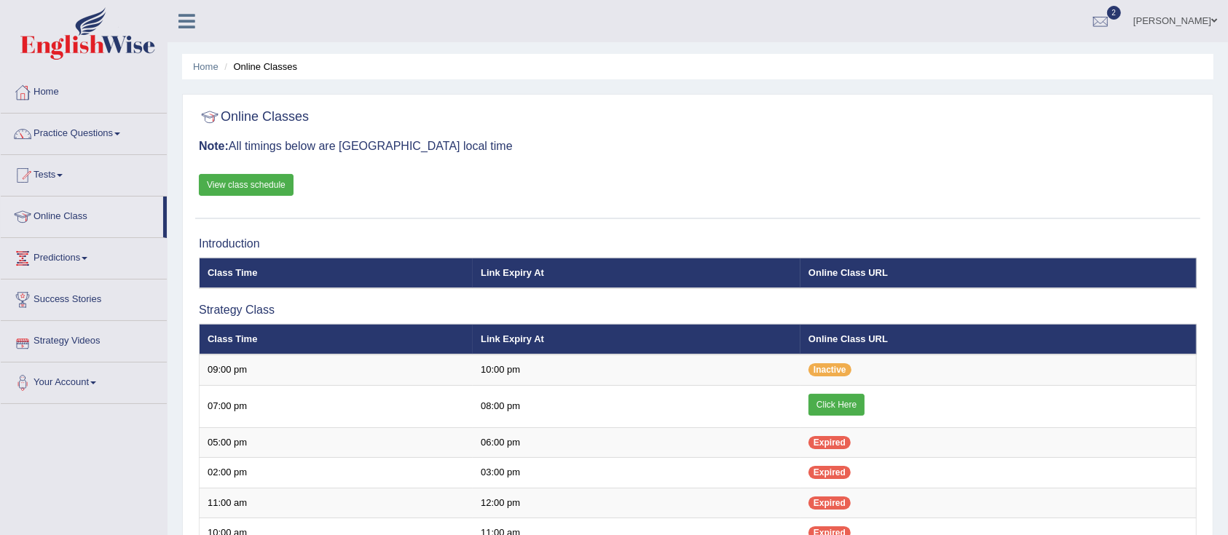
click at [253, 189] on link "View class schedule" at bounding box center [246, 185] width 95 height 22
click at [92, 141] on link "Practice Questions" at bounding box center [84, 132] width 166 height 36
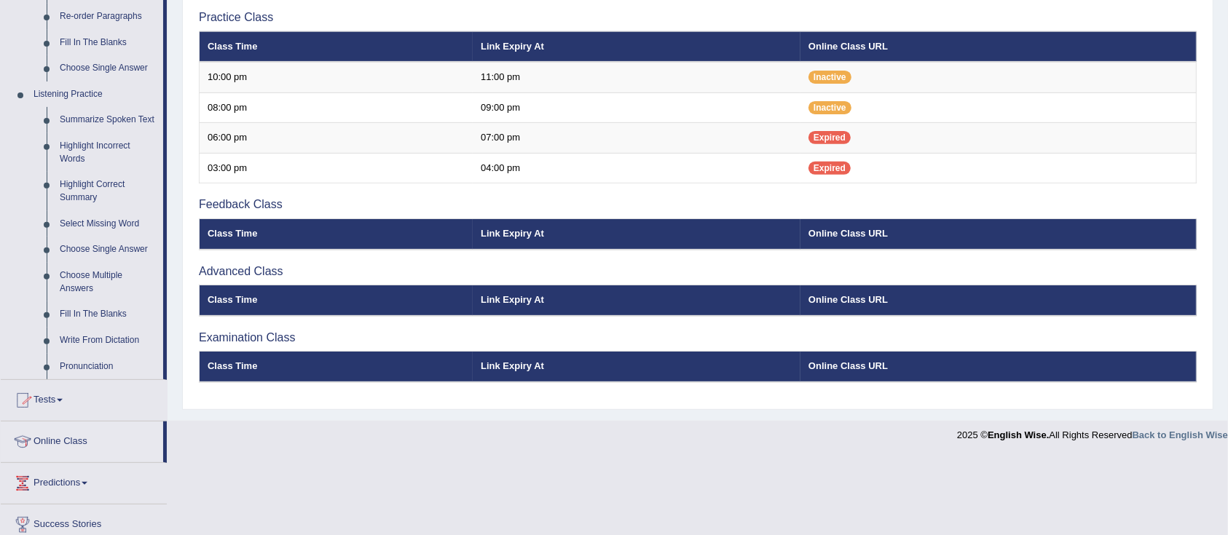
scroll to position [551, 0]
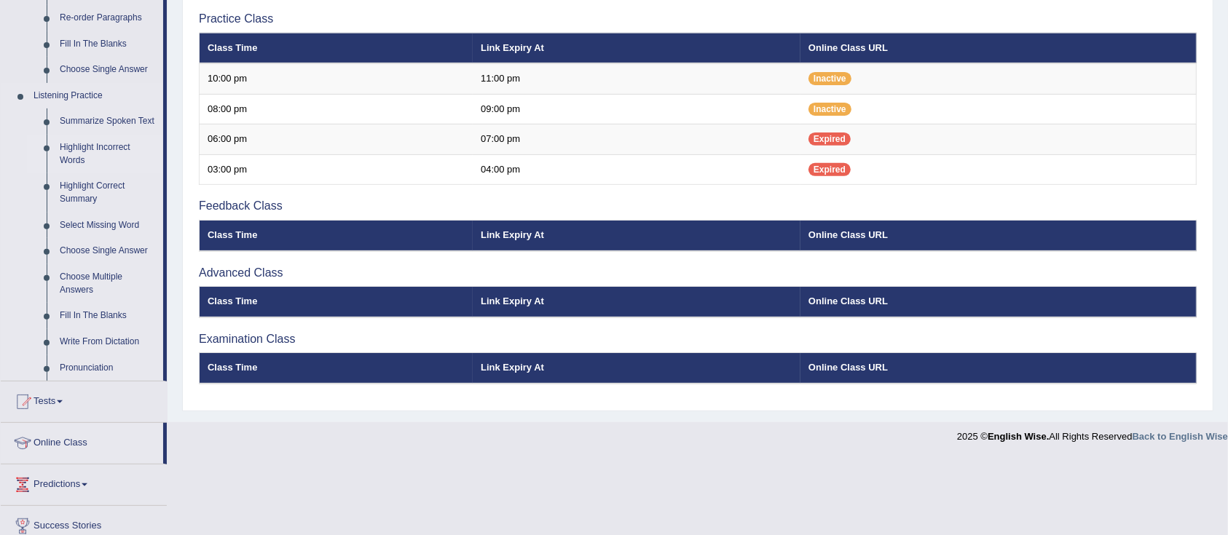
click at [71, 151] on link "Highlight Incorrect Words" at bounding box center [108, 154] width 110 height 39
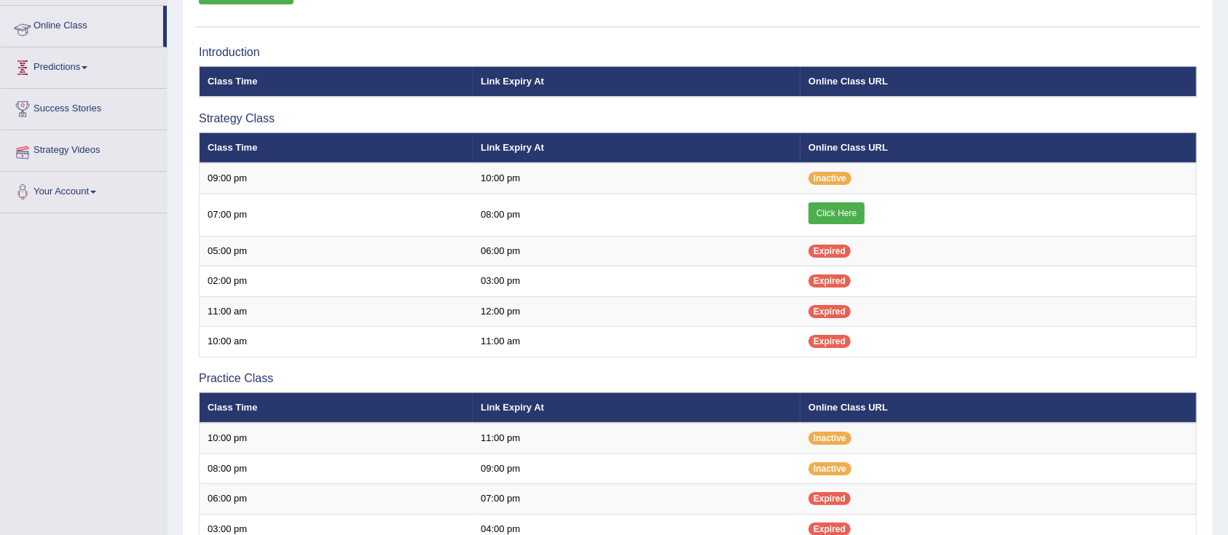
scroll to position [178, 0]
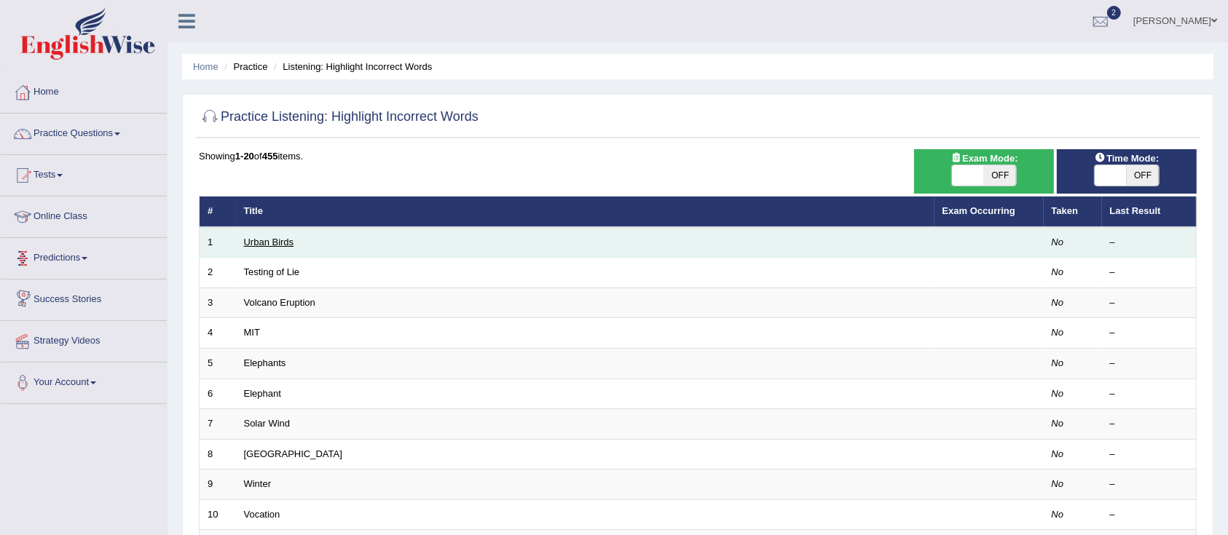
click at [274, 240] on link "Urban Birds" at bounding box center [269, 242] width 50 height 11
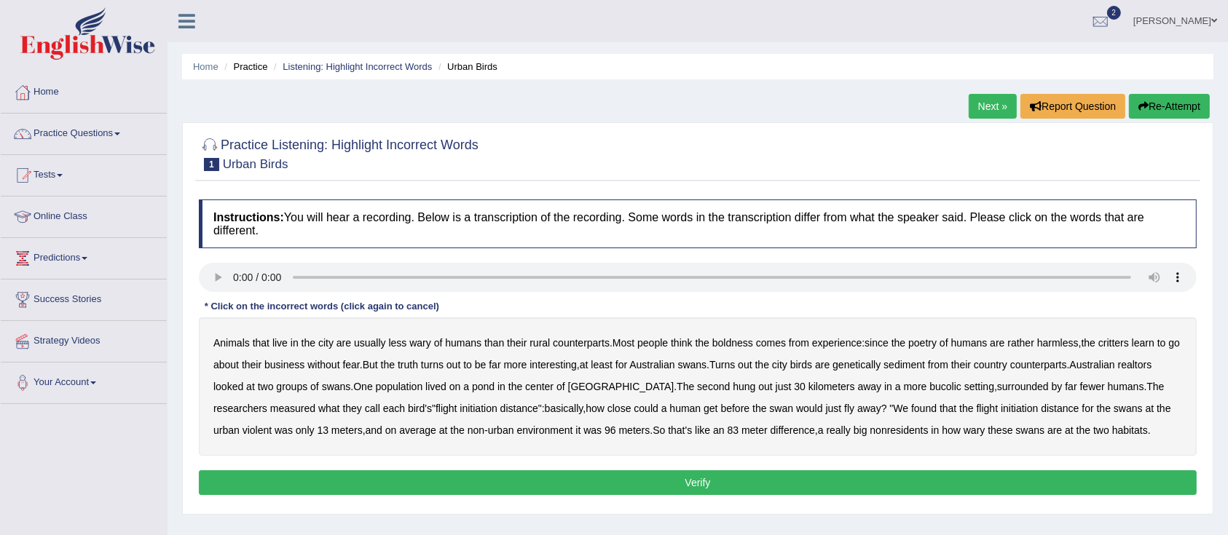
scroll to position [229, 0]
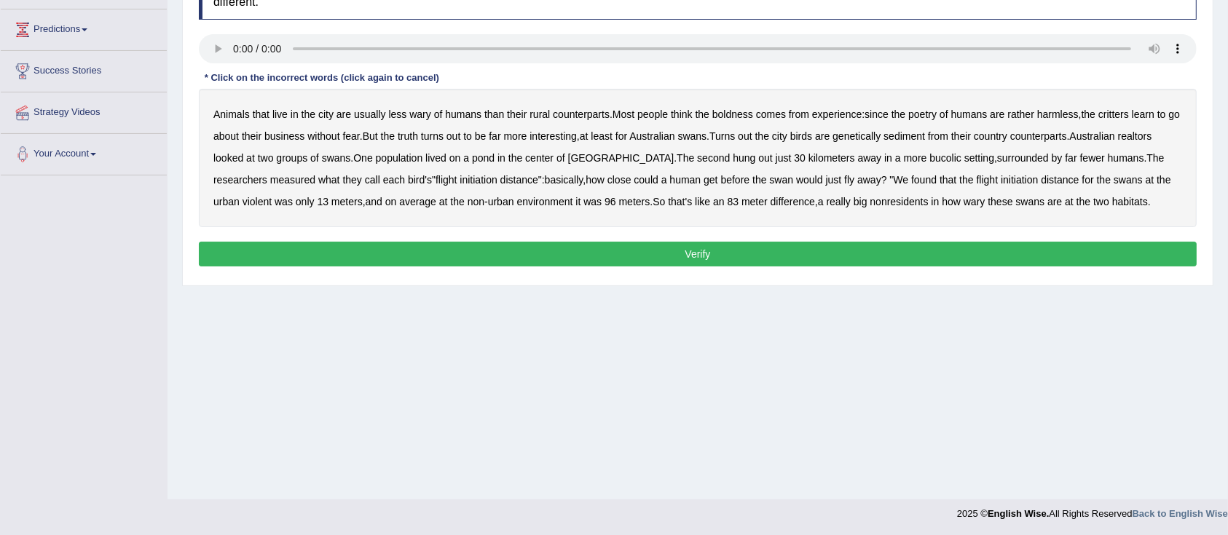
click at [933, 117] on b "poetry" at bounding box center [922, 115] width 28 height 12
click at [925, 133] on b "sediment" at bounding box center [905, 136] width 42 height 12
click at [1152, 132] on b "realtors" at bounding box center [1135, 136] width 34 height 12
click at [243, 201] on b "violent" at bounding box center [257, 202] width 29 height 12
click at [881, 202] on b "nonresidents" at bounding box center [899, 202] width 58 height 12
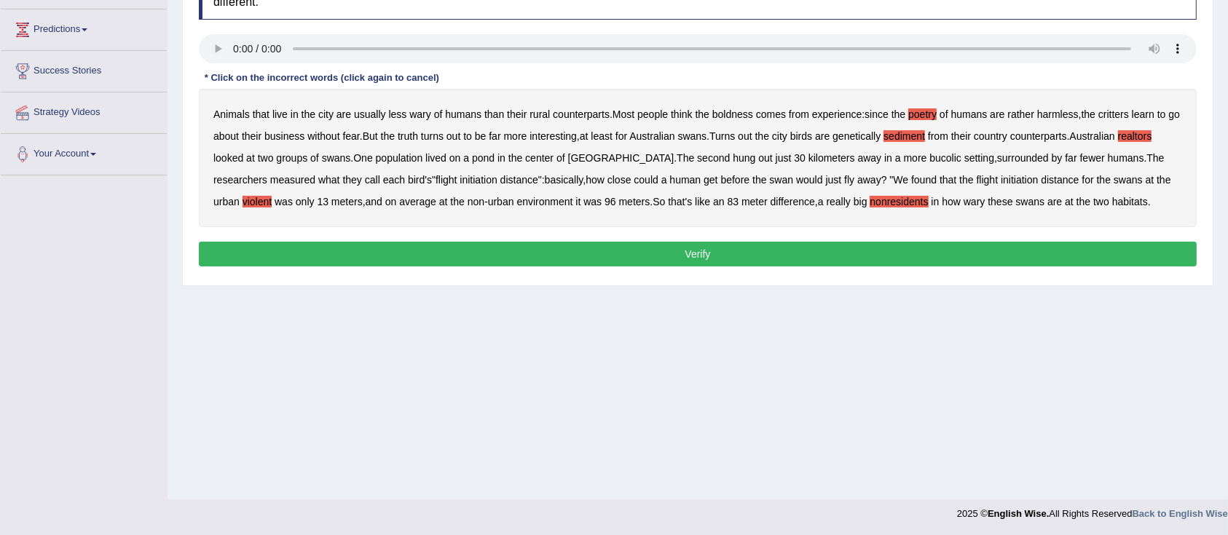
click at [822, 263] on button "Verify" at bounding box center [698, 254] width 998 height 25
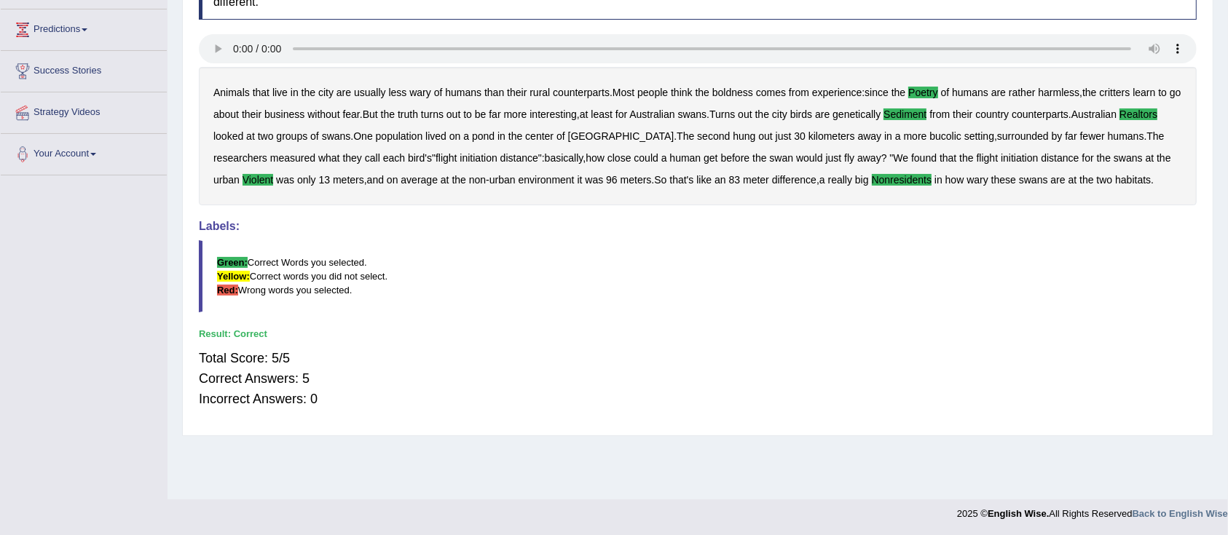
scroll to position [0, 0]
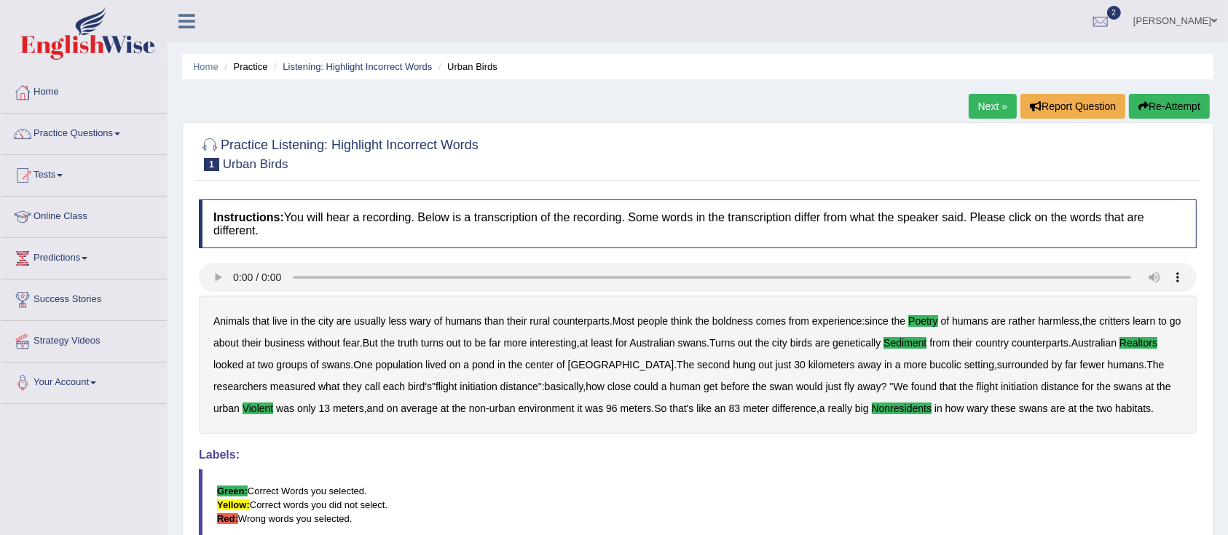
click at [989, 102] on link "Next »" at bounding box center [993, 106] width 48 height 25
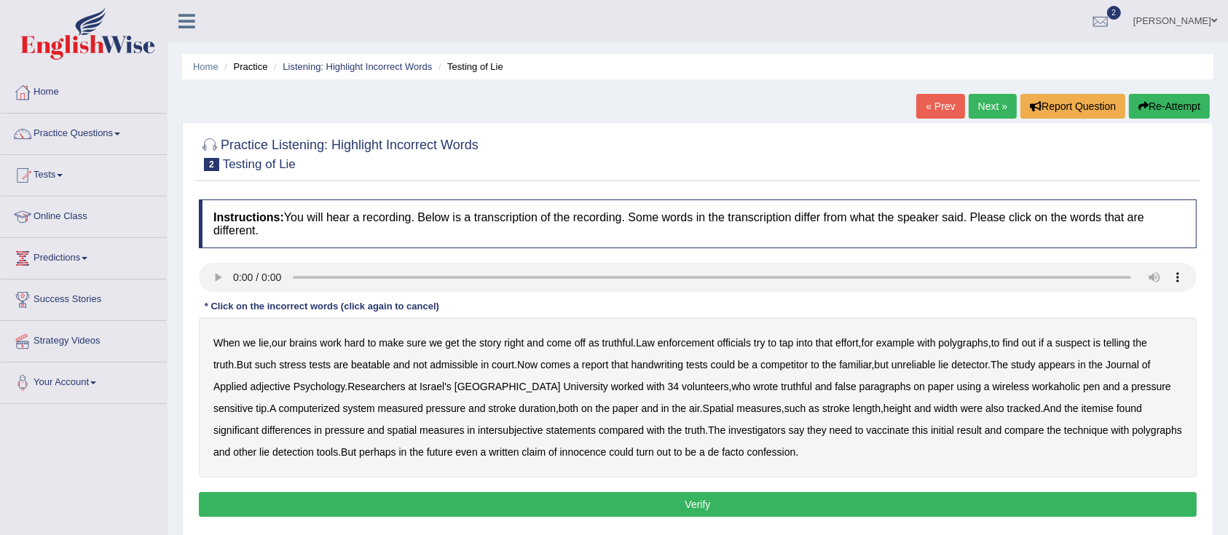
scroll to position [229, 0]
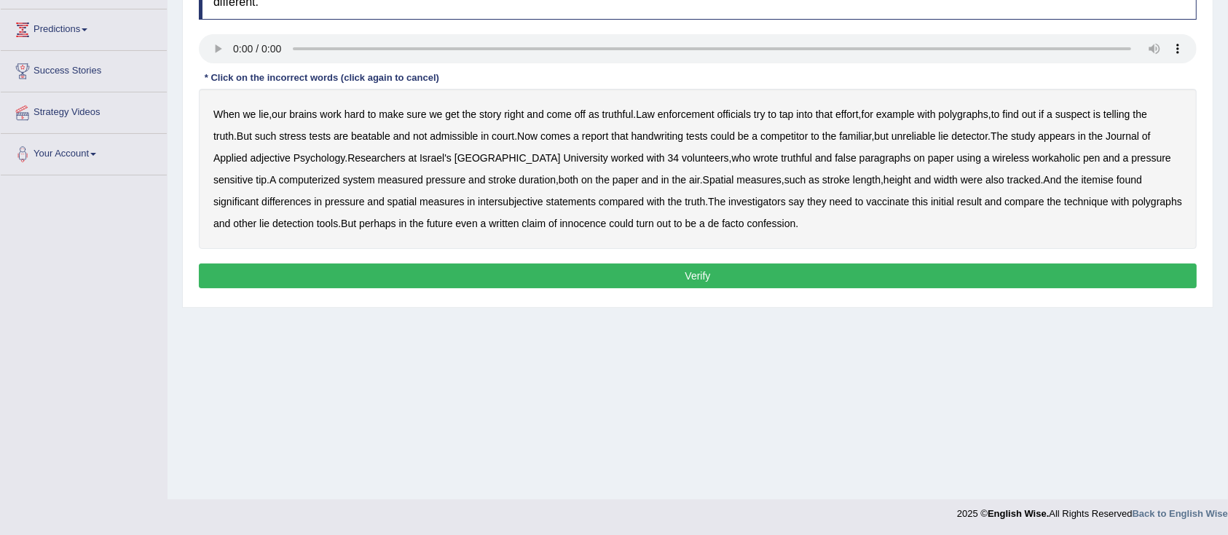
click at [269, 154] on b "adjective" at bounding box center [271, 158] width 40 height 12
click at [1032, 160] on b "workaholic" at bounding box center [1056, 158] width 48 height 12
click at [1082, 181] on b "itemise" at bounding box center [1098, 180] width 32 height 12
click at [388, 204] on b "spatial" at bounding box center [402, 202] width 29 height 12
click at [866, 203] on b "vaccinate" at bounding box center [887, 202] width 43 height 12
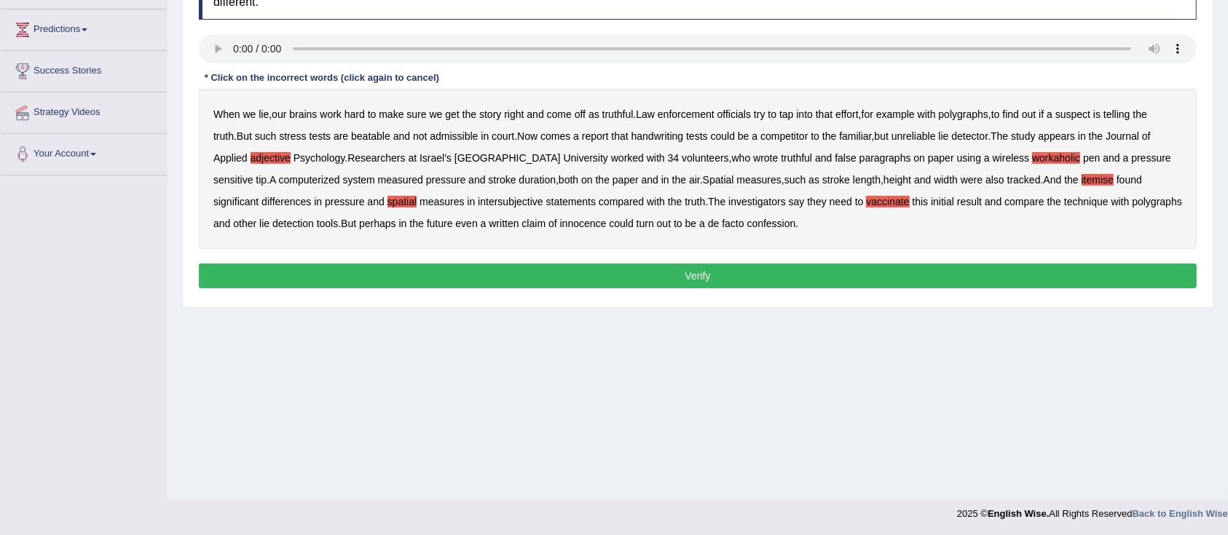
click at [699, 273] on button "Verify" at bounding box center [698, 276] width 998 height 25
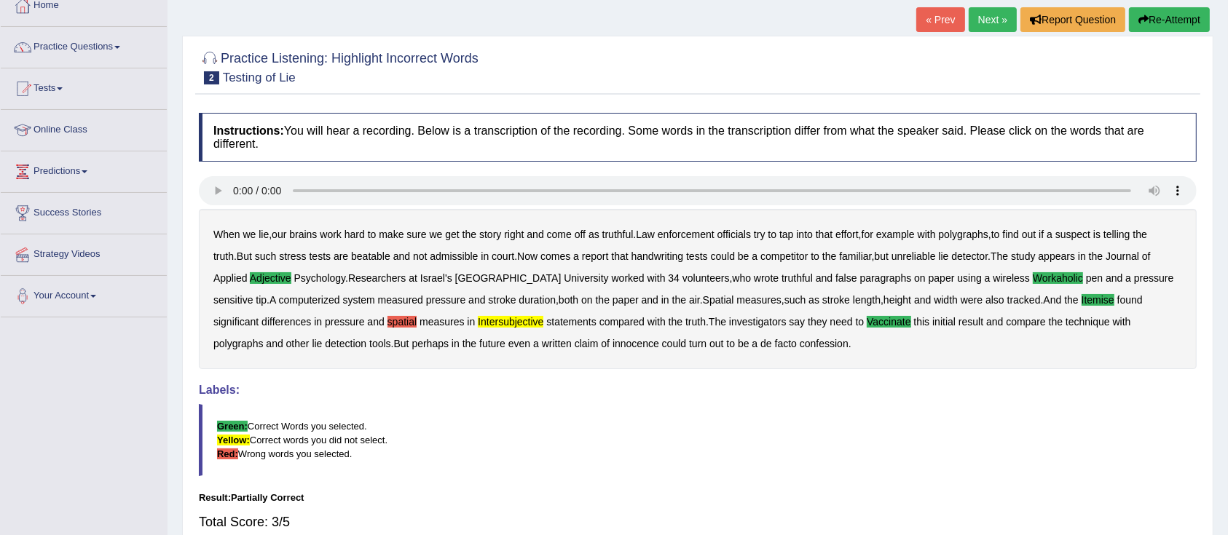
scroll to position [71, 0]
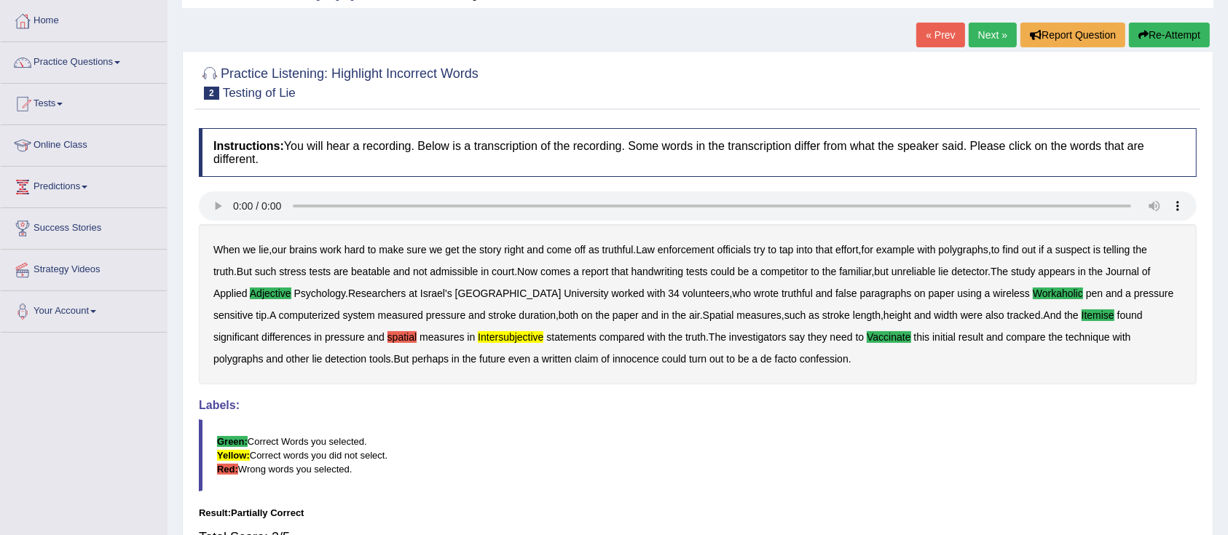
click at [975, 32] on link "Next »" at bounding box center [993, 35] width 48 height 25
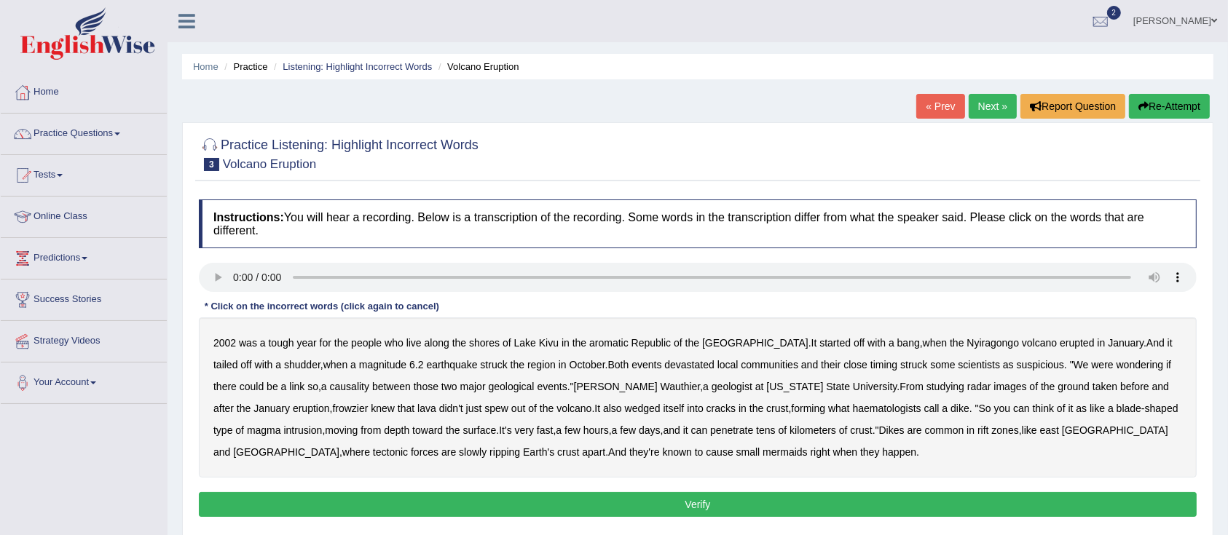
click at [599, 345] on b "aromatic" at bounding box center [608, 343] width 39 height 12
click at [853, 409] on b "haematologists" at bounding box center [887, 409] width 68 height 12
click at [763, 449] on b "mermaids" at bounding box center [785, 453] width 44 height 12
click at [652, 504] on button "Verify" at bounding box center [698, 504] width 998 height 25
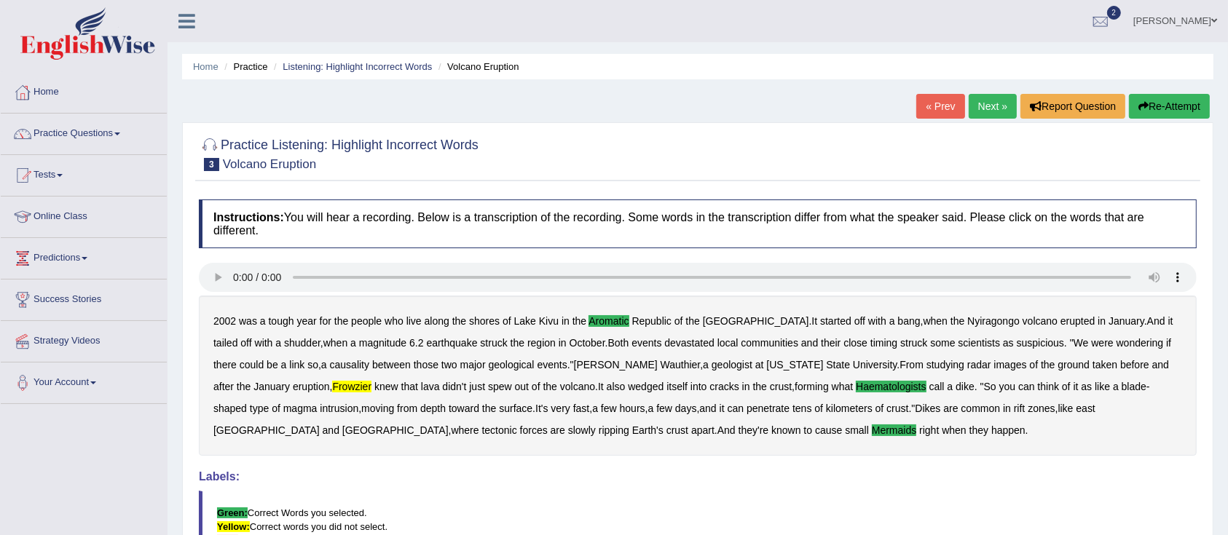
click at [985, 95] on link "Next »" at bounding box center [993, 106] width 48 height 25
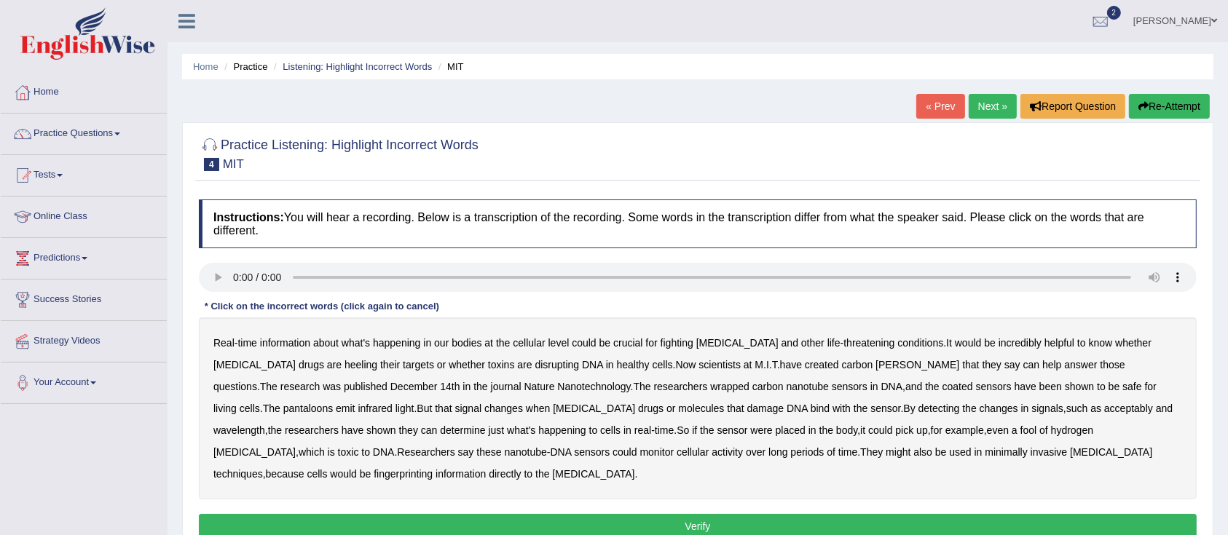
scroll to position [163, 0]
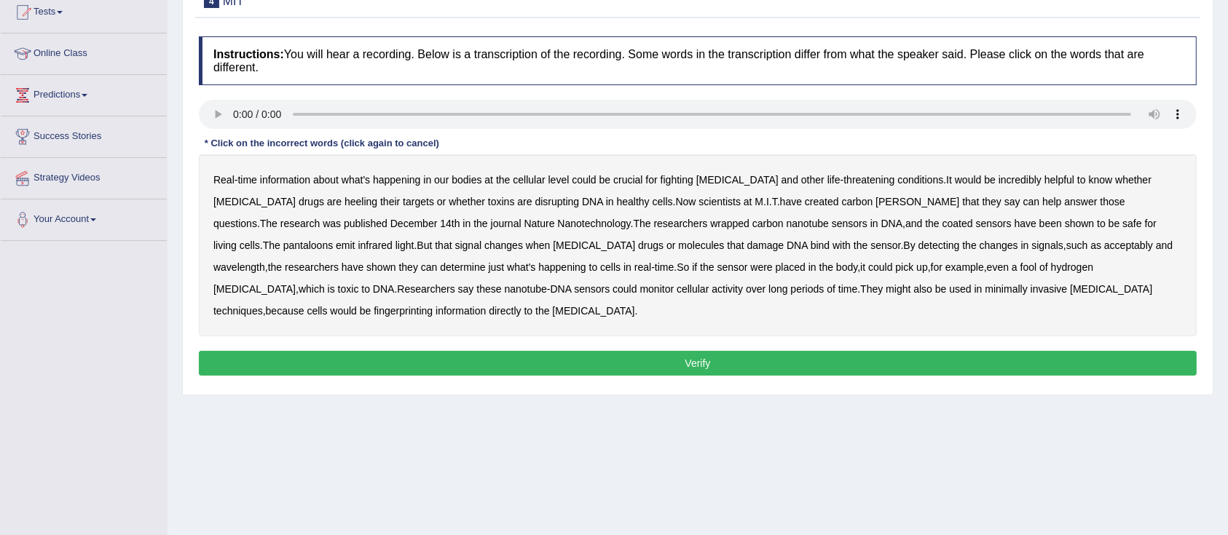
click at [876, 200] on b "revels" at bounding box center [918, 202] width 84 height 12
click at [334, 240] on b "pantaloons" at bounding box center [308, 246] width 50 height 12
click at [1104, 240] on b "acceptably" at bounding box center [1128, 246] width 49 height 12
click at [1021, 268] on b "fool" at bounding box center [1029, 268] width 17 height 12
click at [433, 305] on b "fingerprinting" at bounding box center [403, 311] width 59 height 12
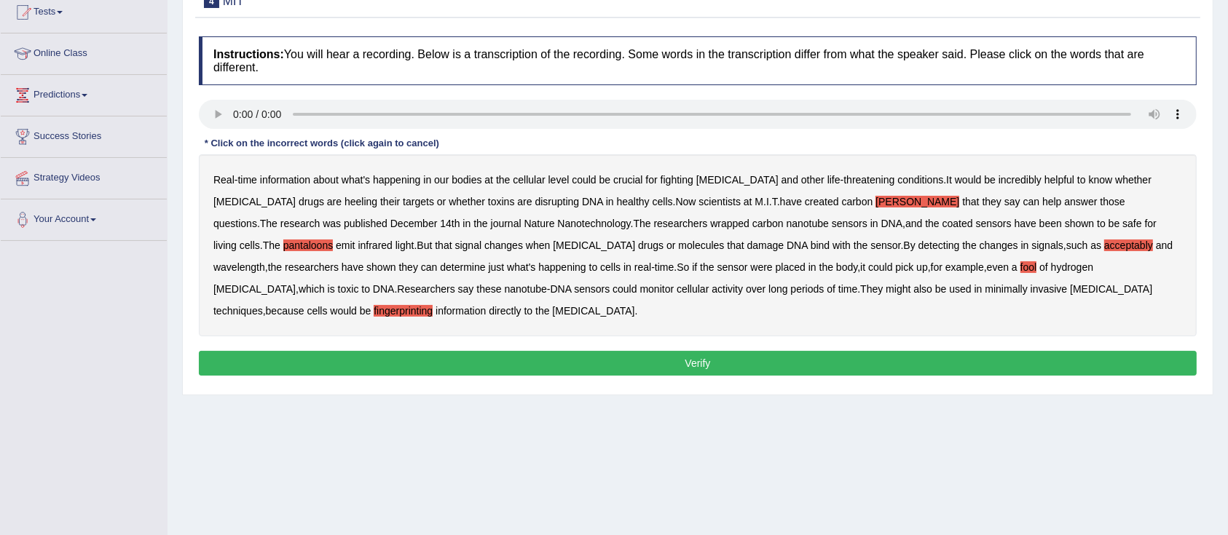
click at [793, 351] on button "Verify" at bounding box center [698, 363] width 998 height 25
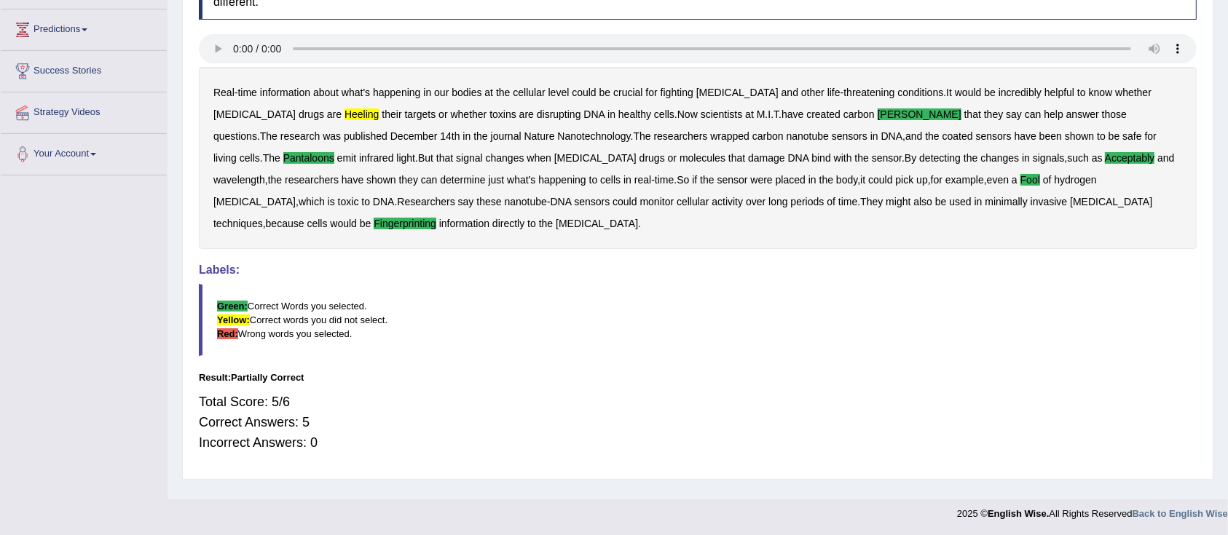
scroll to position [0, 0]
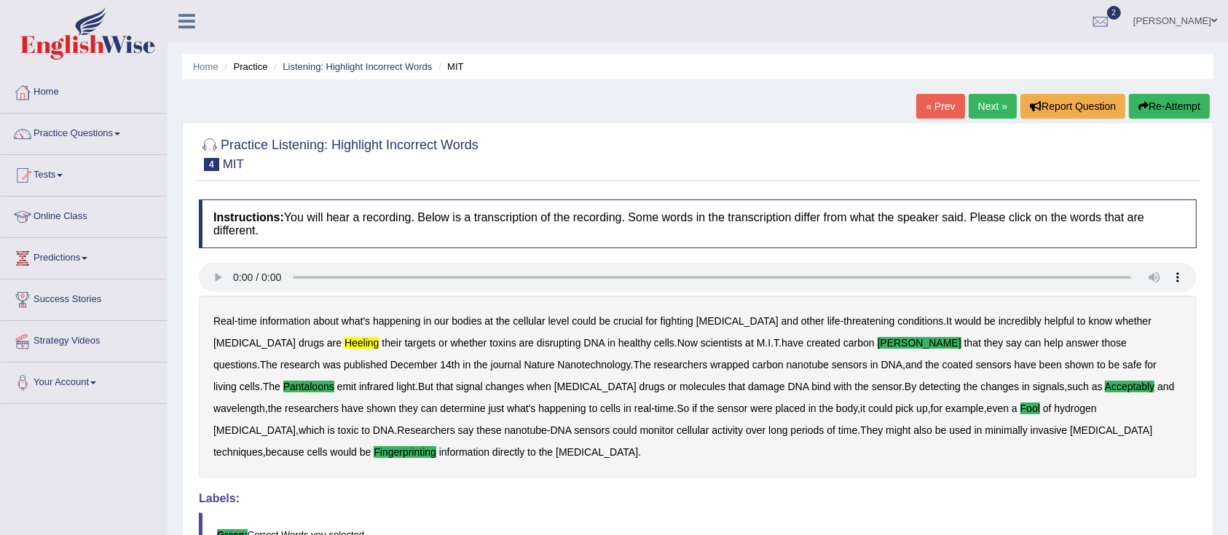
click at [980, 106] on link "Next »" at bounding box center [993, 106] width 48 height 25
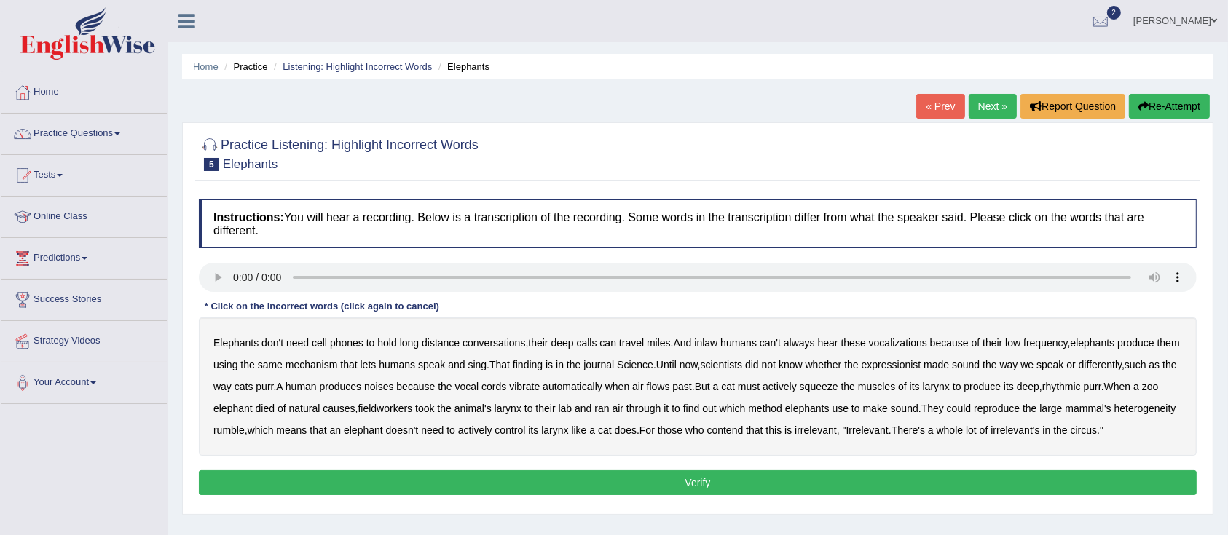
click at [711, 342] on b "inlaw" at bounding box center [705, 343] width 23 height 12
click at [921, 361] on b "expressionist" at bounding box center [892, 365] width 60 height 12
click at [413, 411] on b "fieldworkers" at bounding box center [385, 409] width 55 height 12
click at [245, 422] on div "Elephants don't need cell phones to hold long distance conversations , their de…" at bounding box center [698, 387] width 998 height 138
click at [1115, 414] on b "heterogeneity" at bounding box center [1146, 409] width 62 height 12
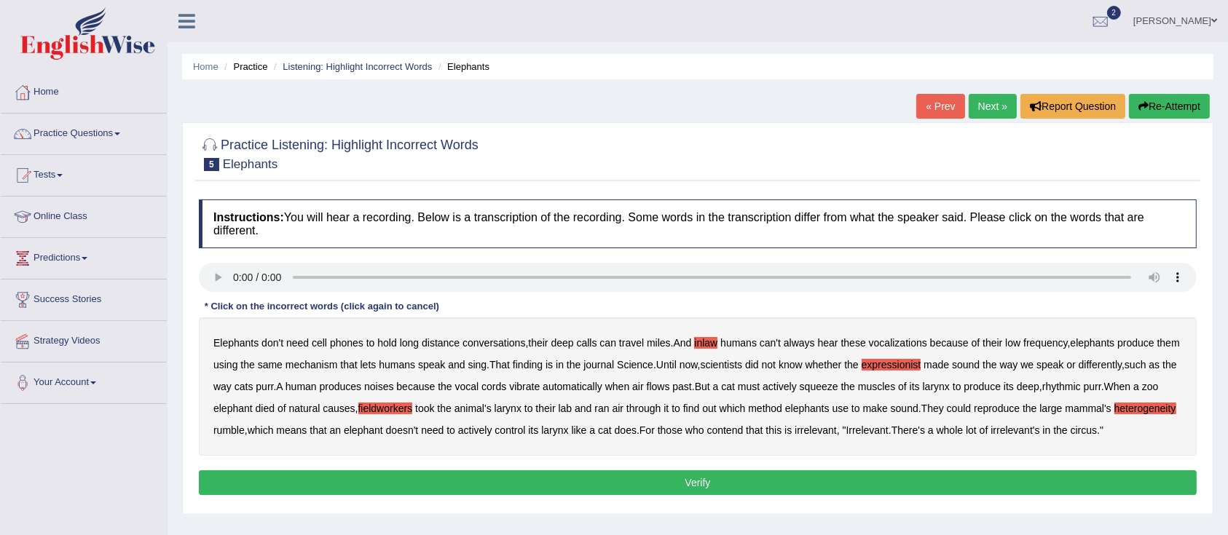
click at [742, 487] on button "Verify" at bounding box center [698, 483] width 998 height 25
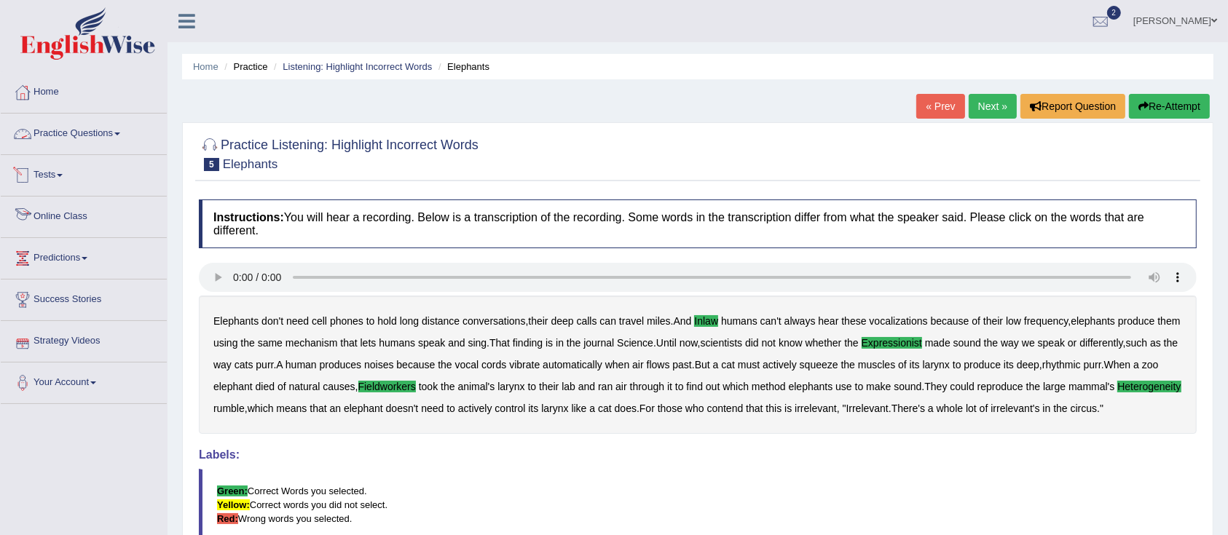
click at [72, 125] on link "Practice Questions" at bounding box center [84, 132] width 166 height 36
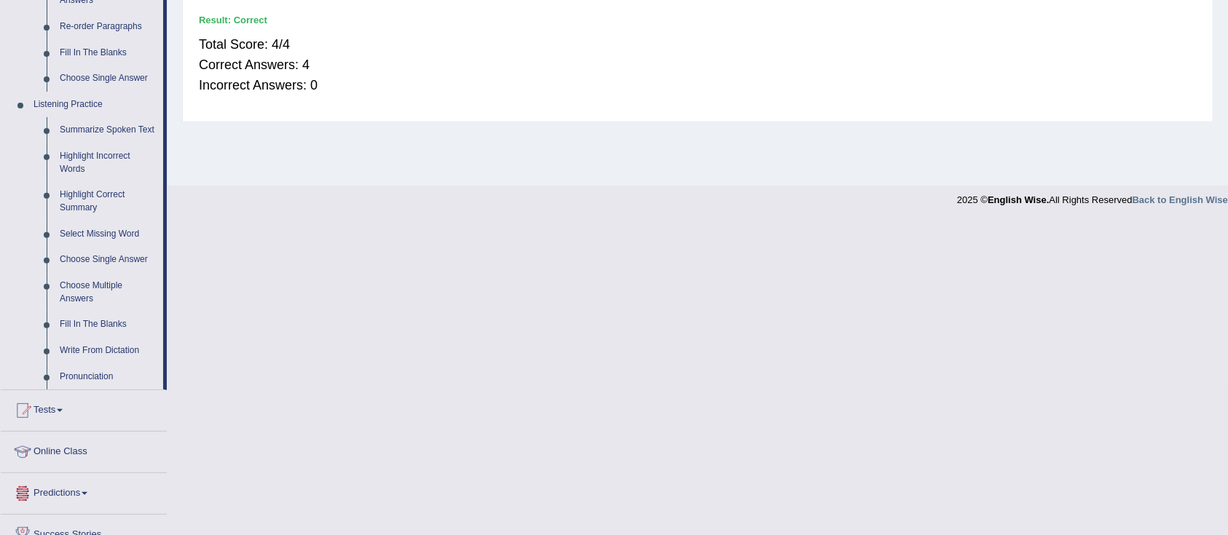
scroll to position [543, 0]
click at [73, 320] on link "Fill In The Blanks" at bounding box center [108, 324] width 110 height 26
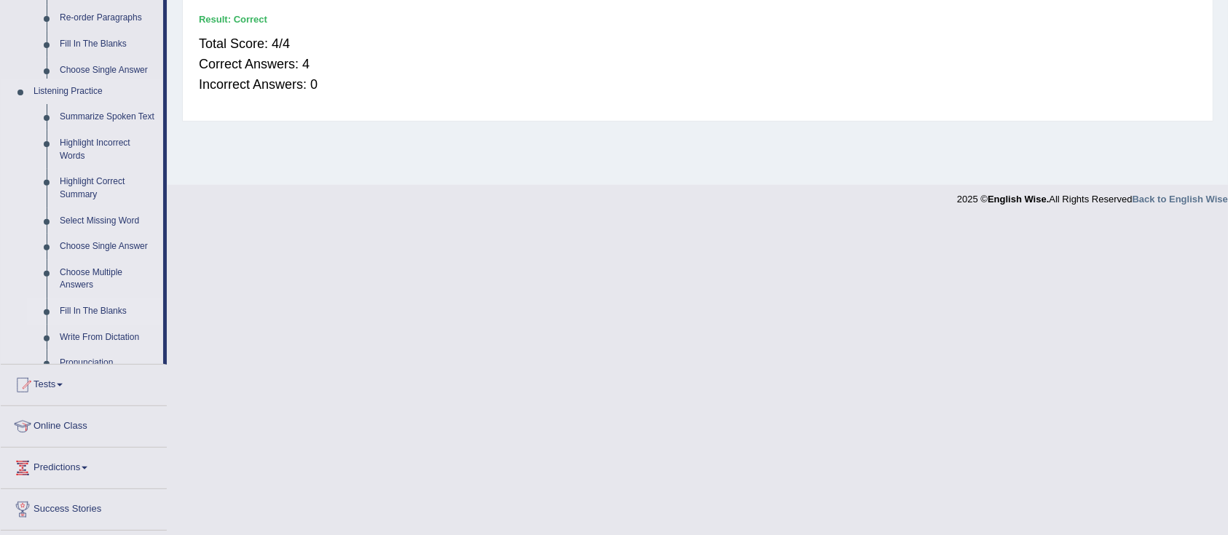
scroll to position [229, 0]
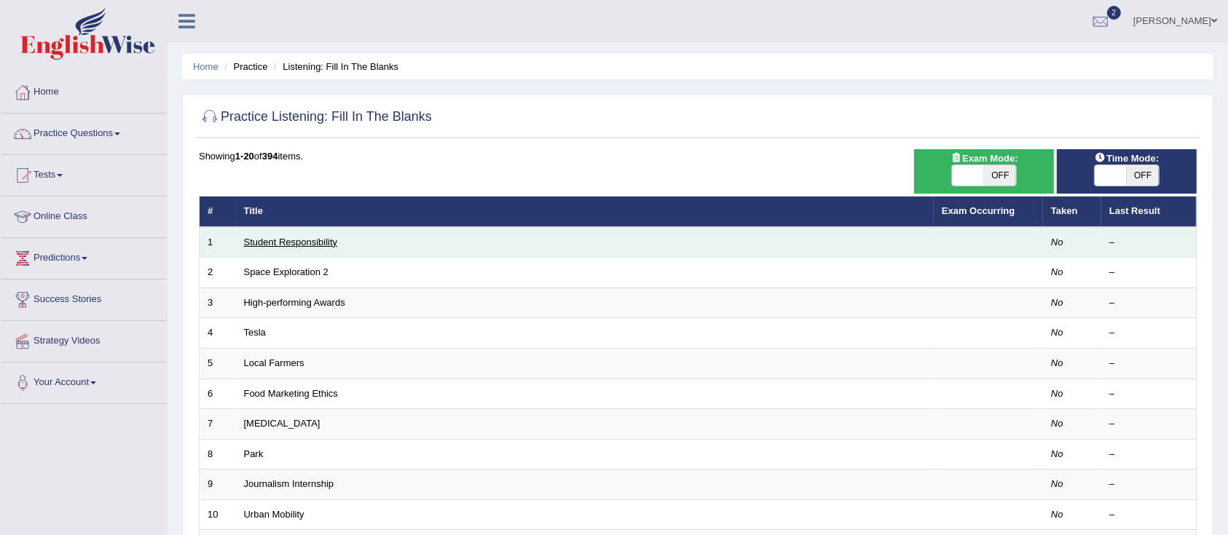
click at [319, 237] on link "Student Responsibility" at bounding box center [291, 242] width 94 height 11
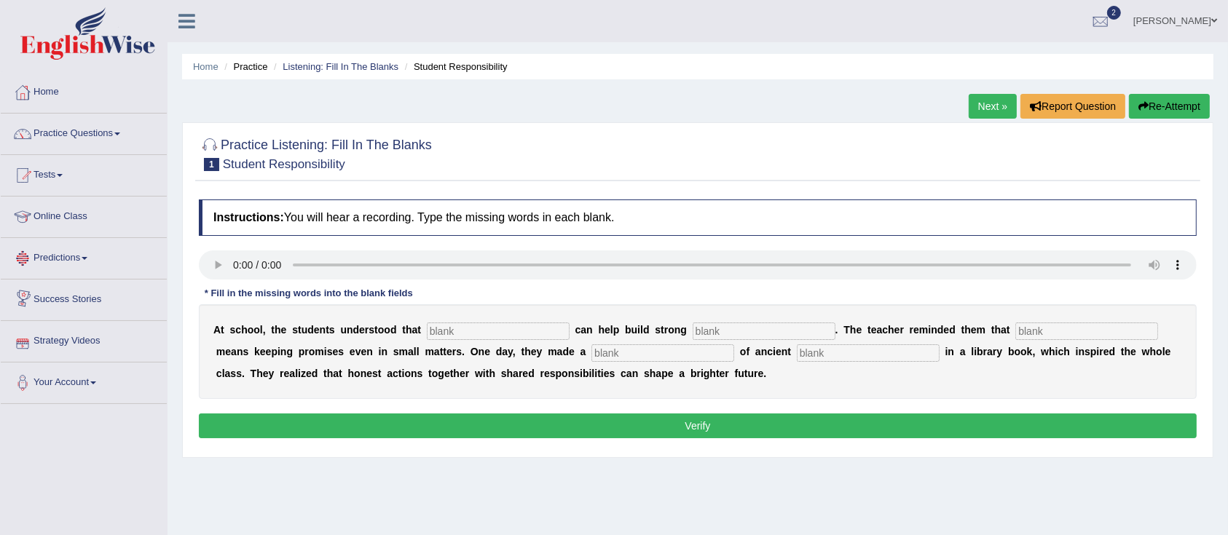
click at [469, 325] on input "text" at bounding box center [498, 331] width 143 height 17
type input "r"
type input "responsibility"
type input "communities"
type input "integrity"
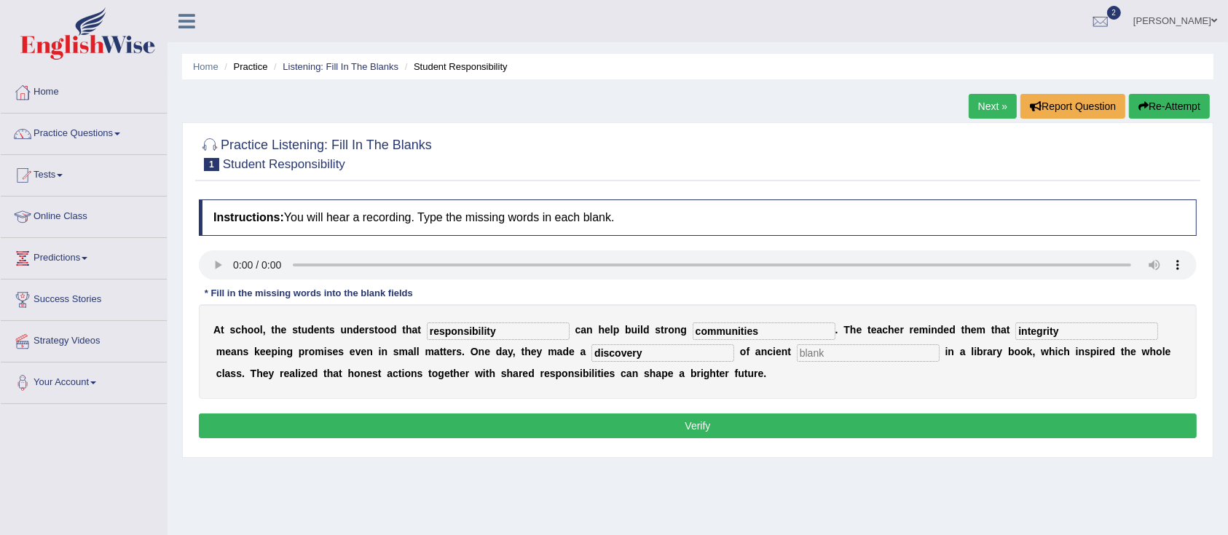
type input "discovery"
type input "words"
click at [639, 428] on button "Verify" at bounding box center [698, 426] width 998 height 25
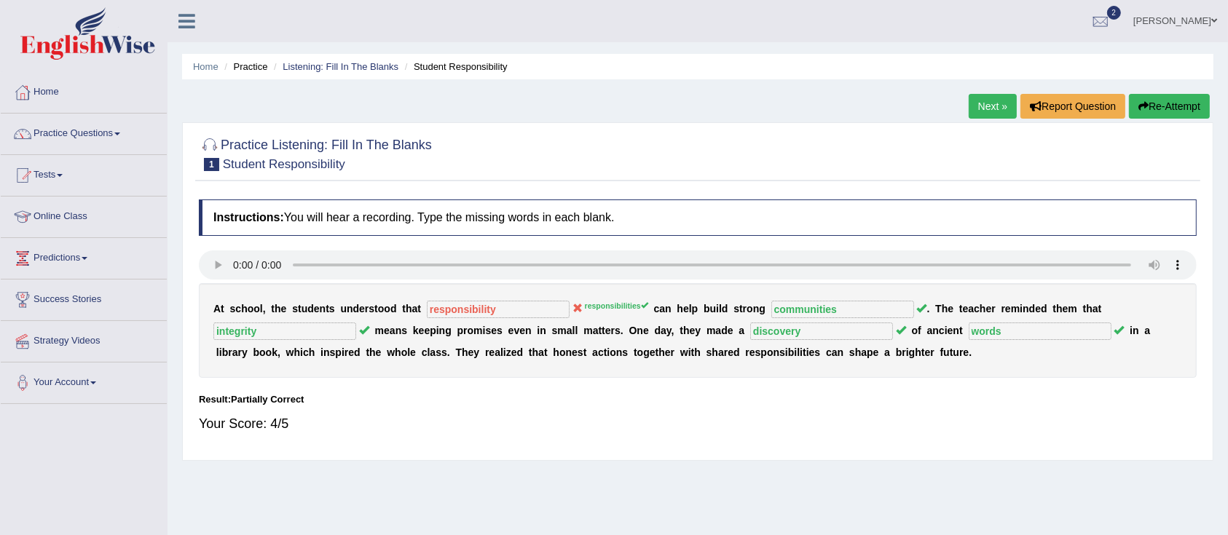
click at [986, 101] on link "Next »" at bounding box center [993, 106] width 48 height 25
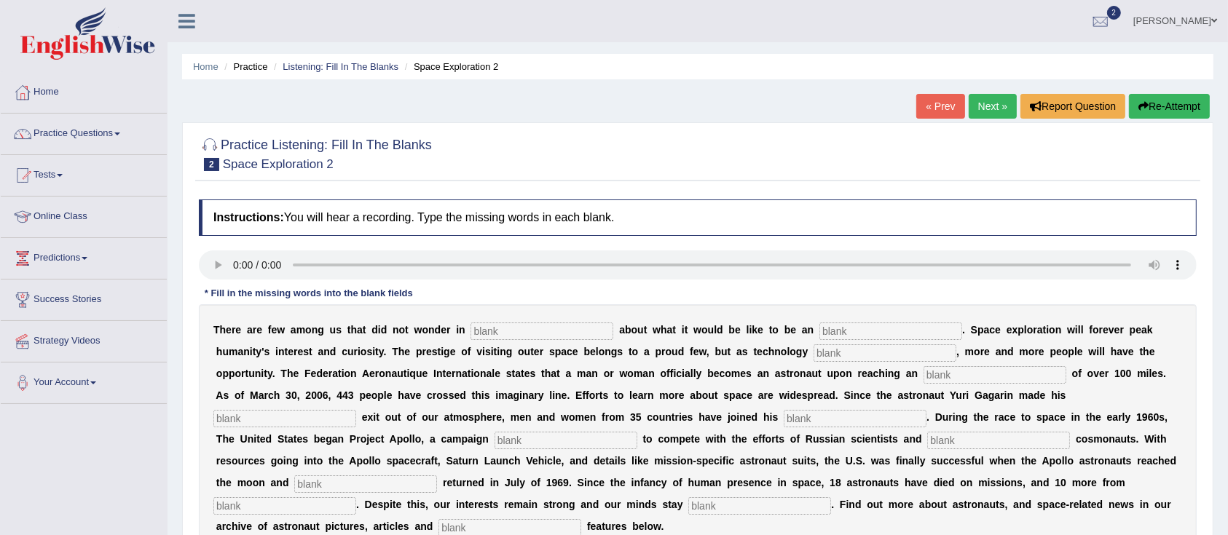
scroll to position [147, 0]
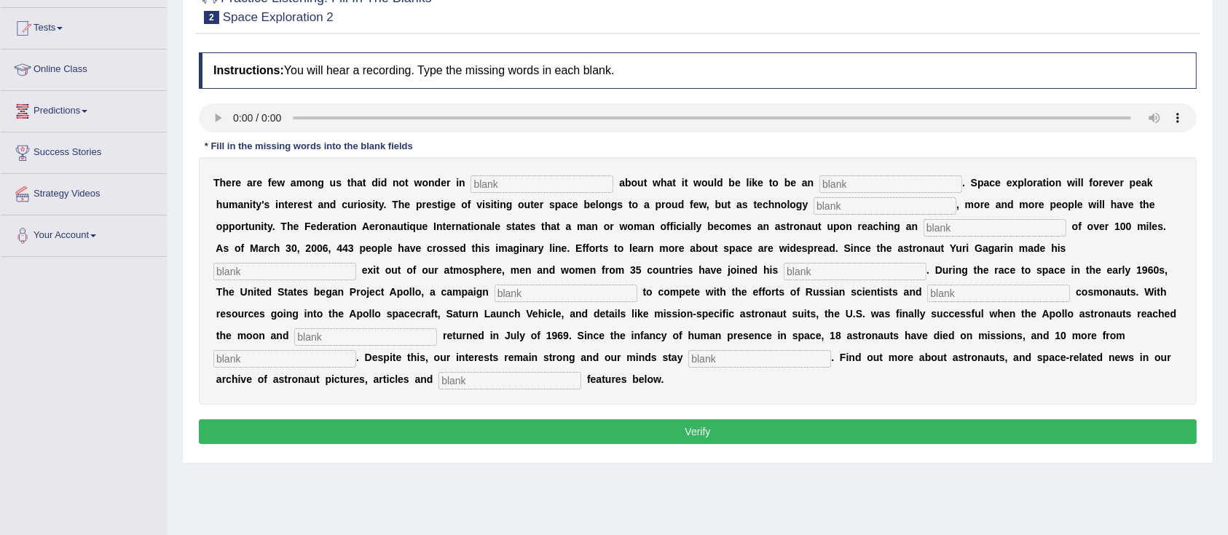
click at [518, 184] on input "text" at bounding box center [542, 184] width 143 height 17
type input "our"
type input "astronaut"
type input "v"
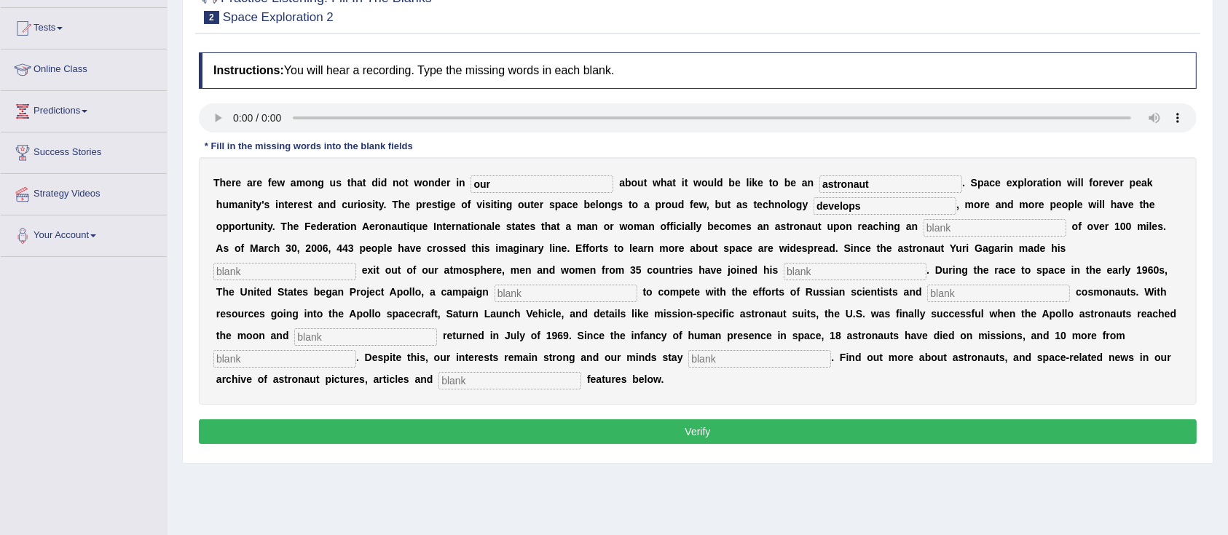
type input "develops"
type input "altitude"
type input "pioneering"
type input "nu"
type input "launched"
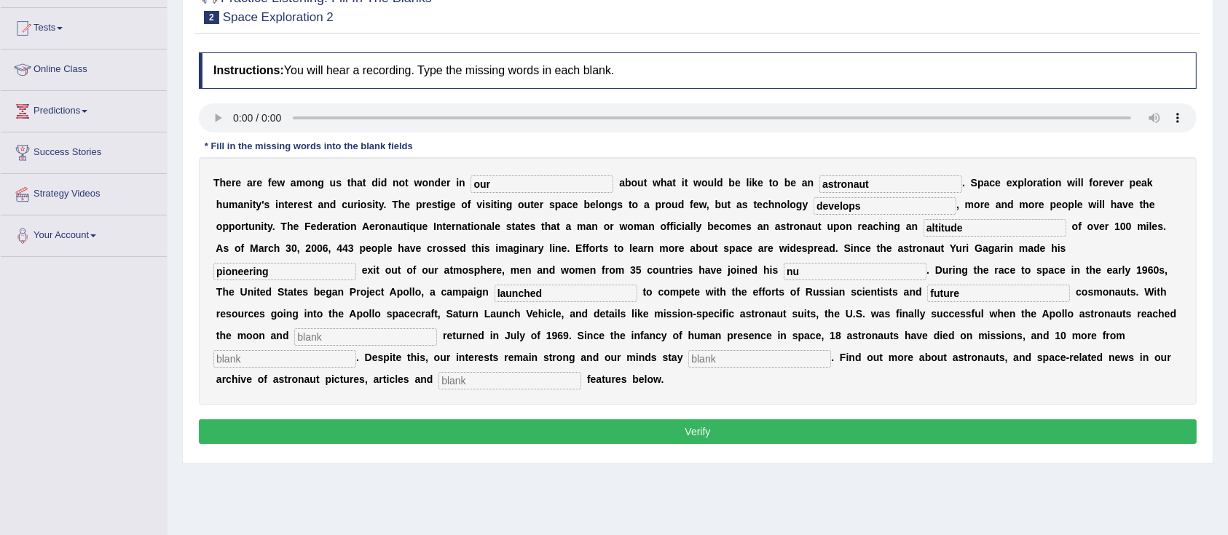
type input "future"
type input "safely"
type input "launches"
type input "determined"
type input "interactive"
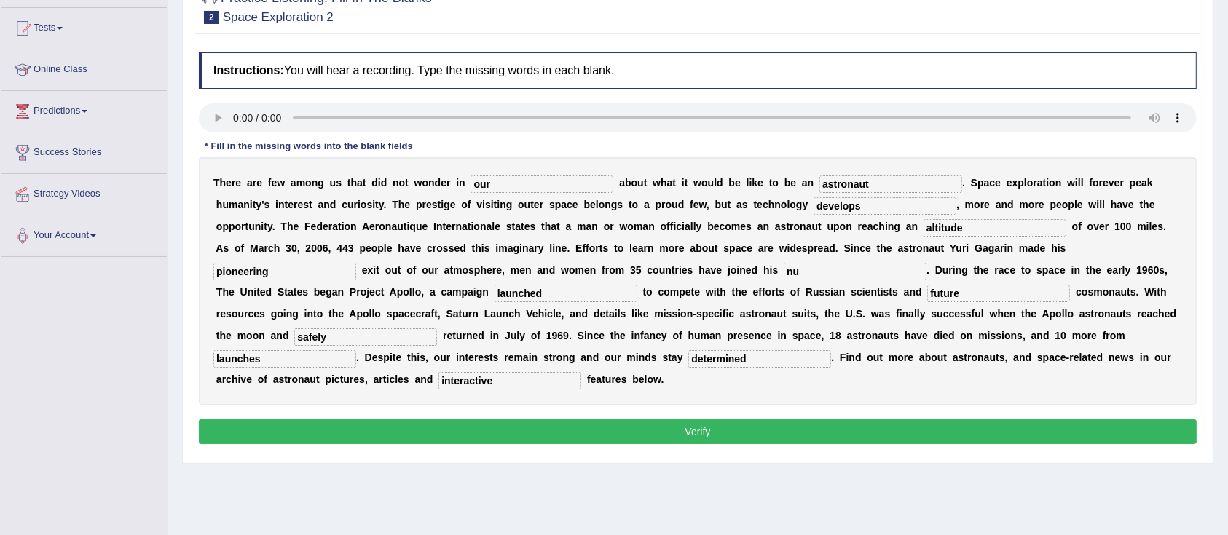
click at [673, 433] on button "Verify" at bounding box center [698, 432] width 998 height 25
